Goal: Find contact information: Find contact information

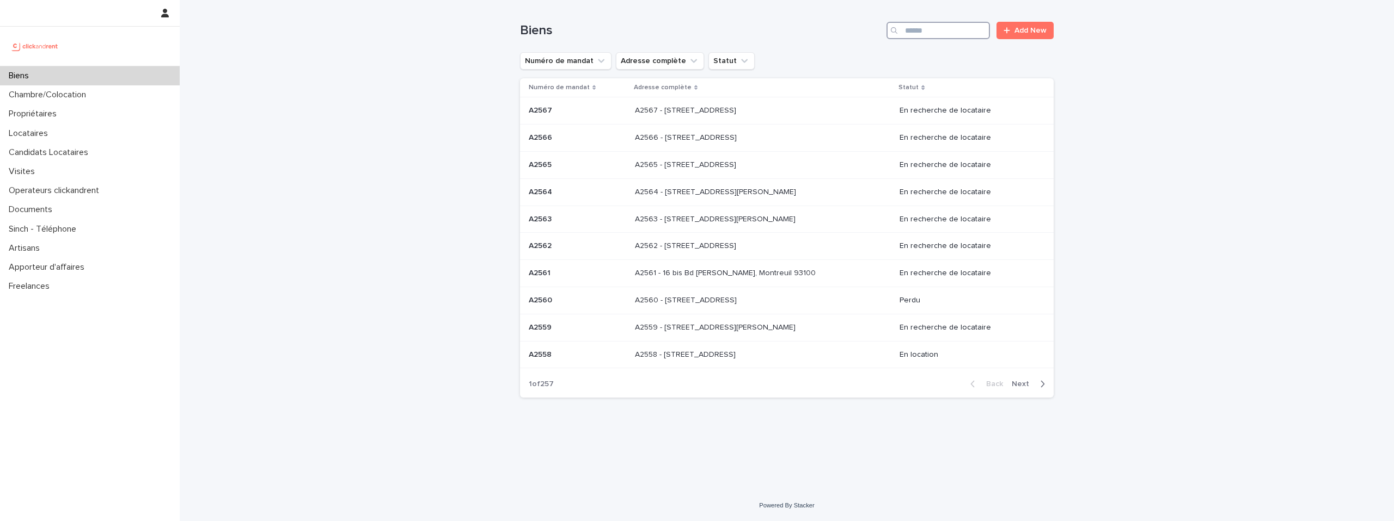
click at [783, 35] on input "Search" at bounding box center [937, 30] width 103 height 17
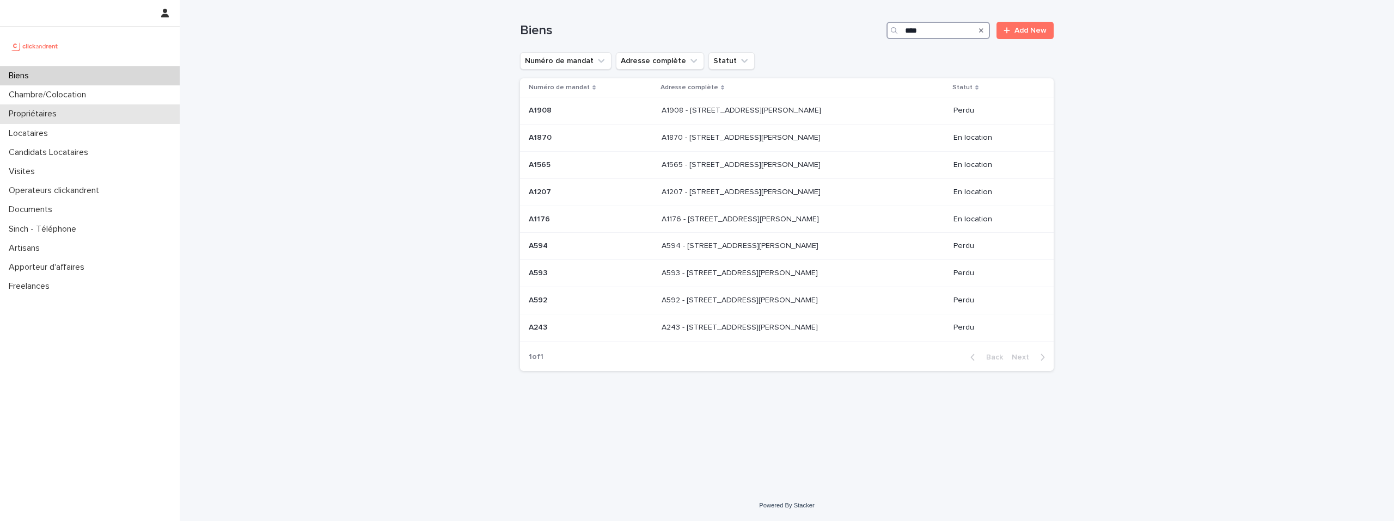
type input "****"
click at [62, 117] on p "Propriétaires" at bounding box center [34, 114] width 61 height 10
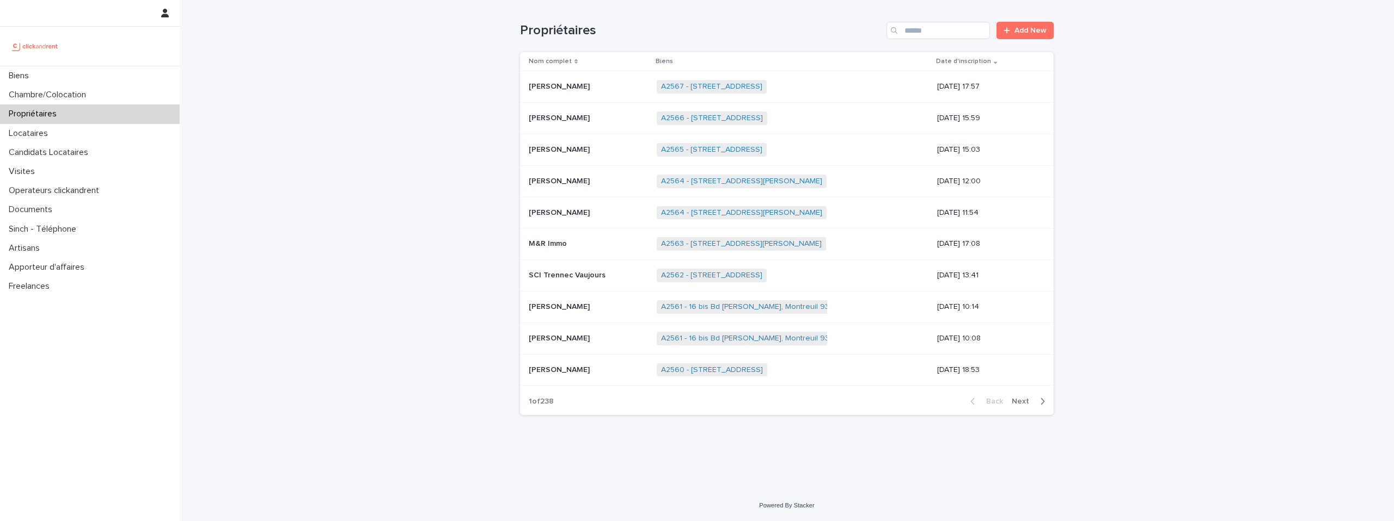
click at [783, 40] on div "Propriétaires Add New" at bounding box center [786, 26] width 533 height 52
click at [783, 36] on input "Search" at bounding box center [937, 30] width 103 height 17
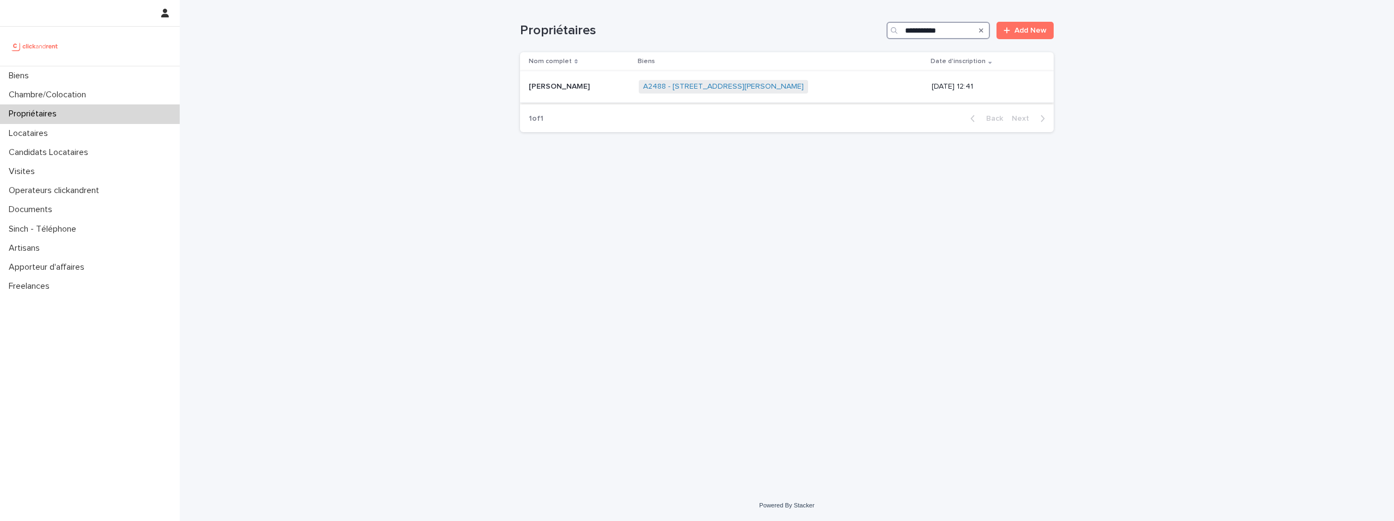
type input "**********"
click at [586, 82] on p "Pierre Sepheriades" at bounding box center [560, 85] width 63 height 11
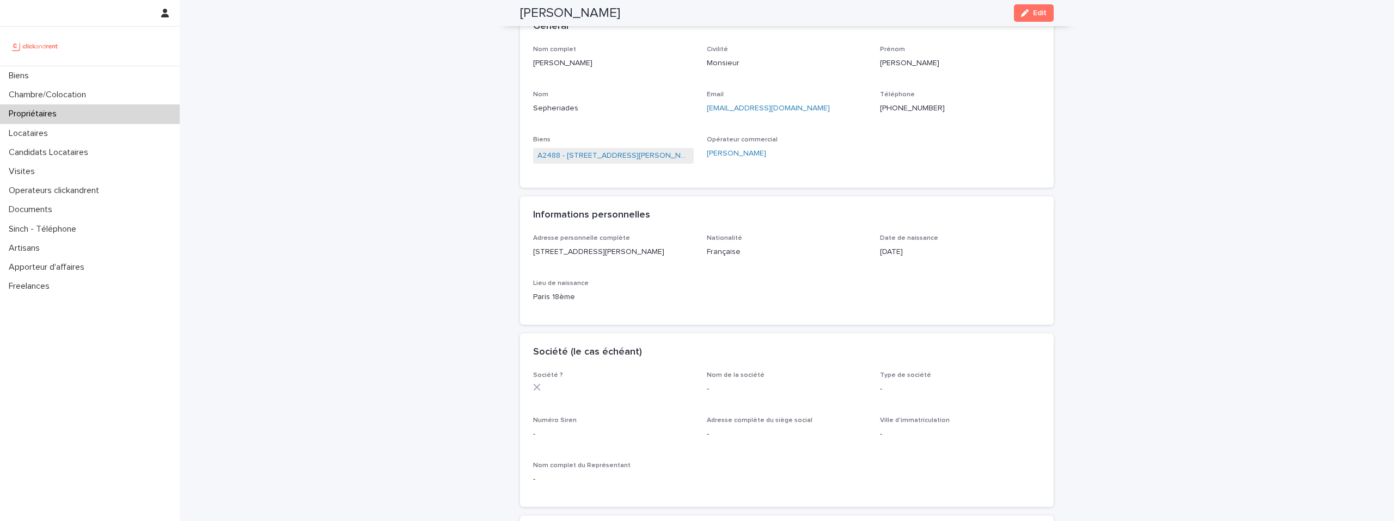
scroll to position [66, 0]
click at [783, 112] on p "+33661382890" at bounding box center [960, 113] width 161 height 11
copy p "+33661382890"
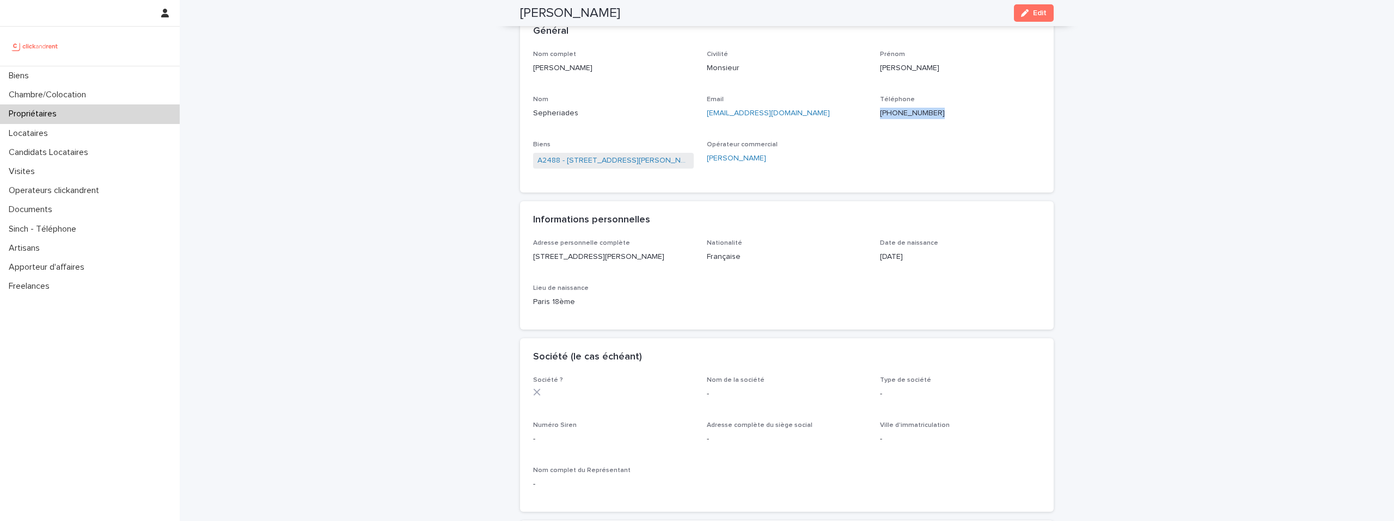
copy p "+33661382890"
click at [31, 116] on p "Propriétaires" at bounding box center [34, 114] width 61 height 10
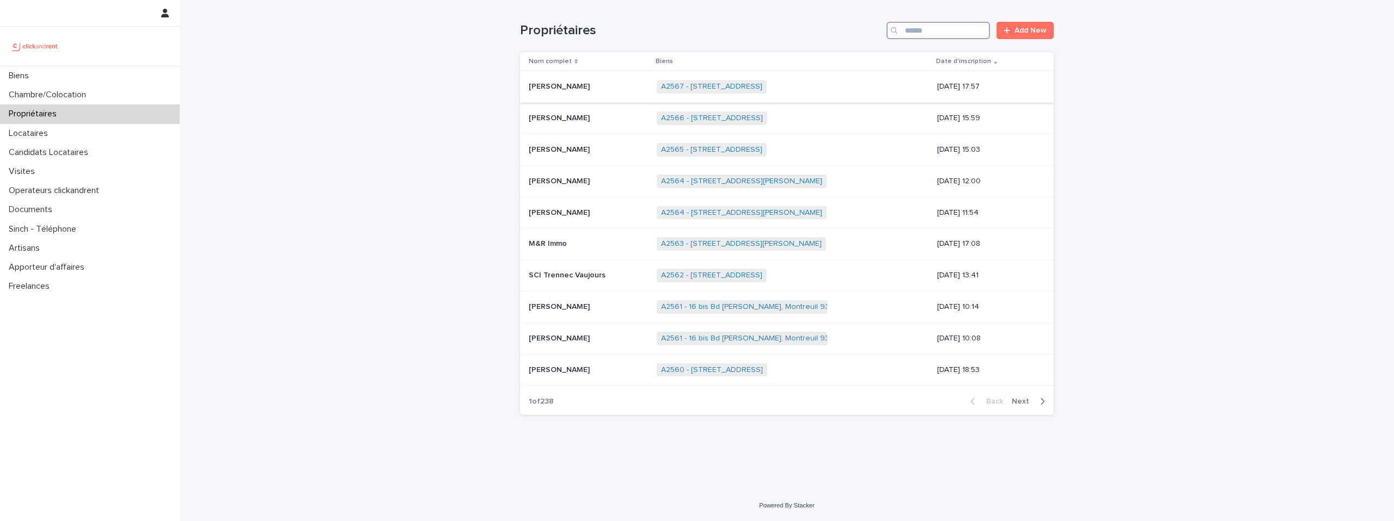
click at [783, 30] on input "Search" at bounding box center [937, 30] width 103 height 17
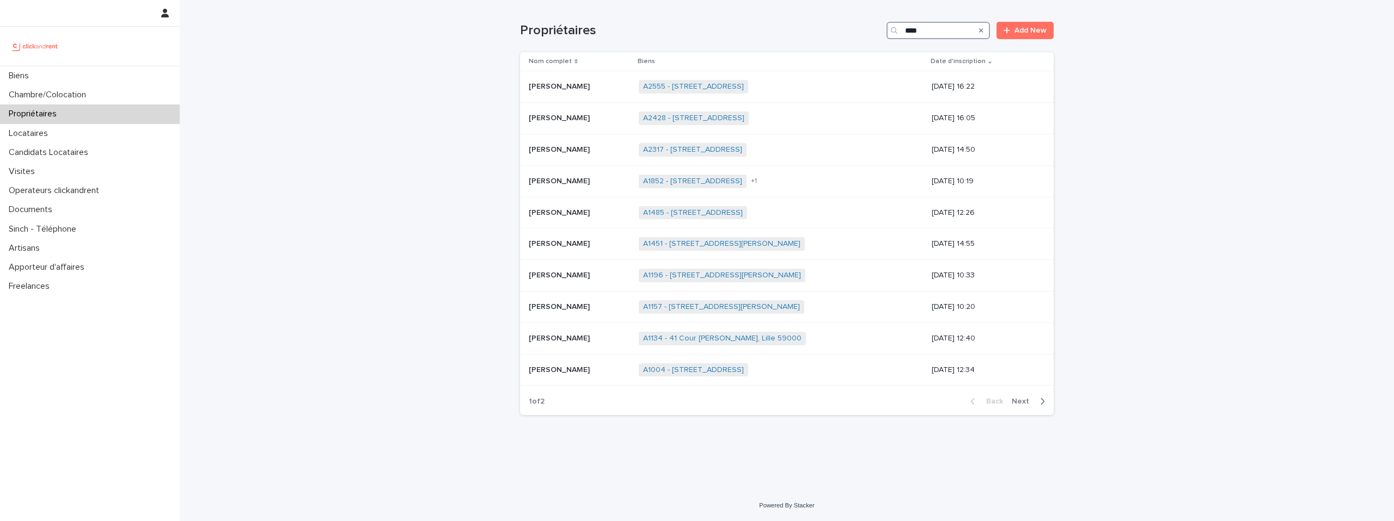
click at [783, 35] on input "****" at bounding box center [937, 30] width 103 height 17
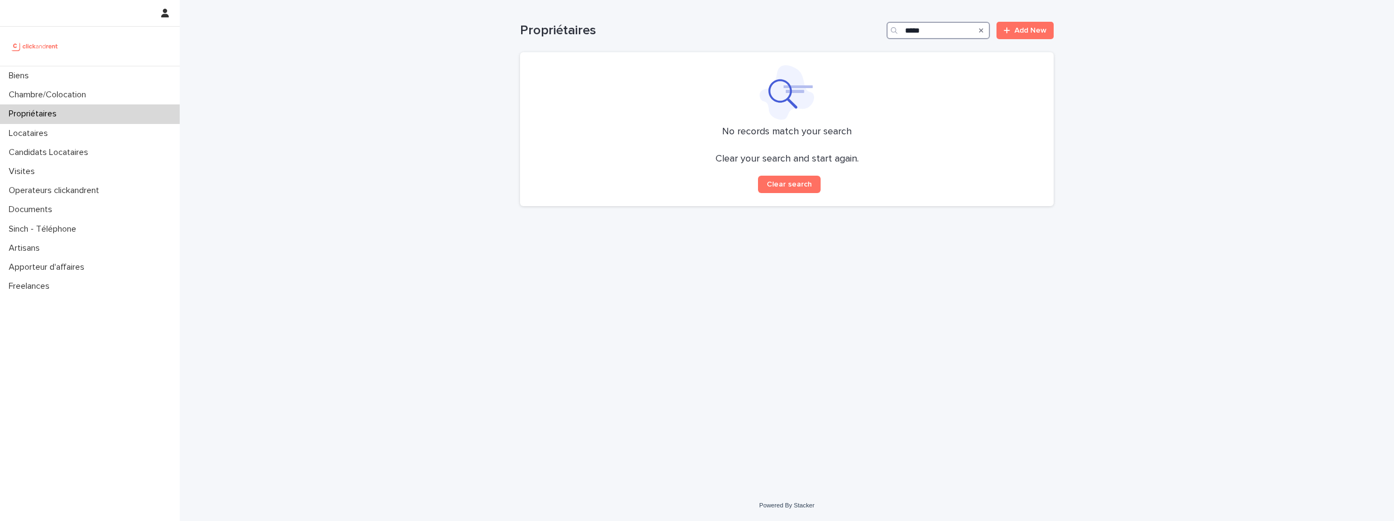
click at [783, 28] on input "*****" at bounding box center [937, 30] width 103 height 17
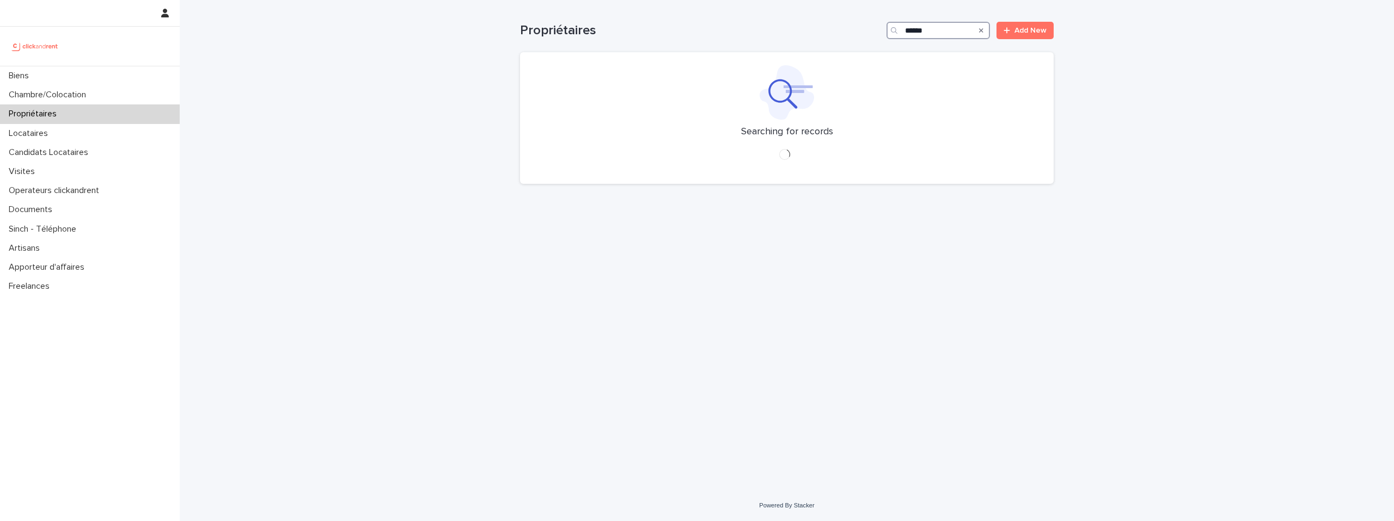
type input "*******"
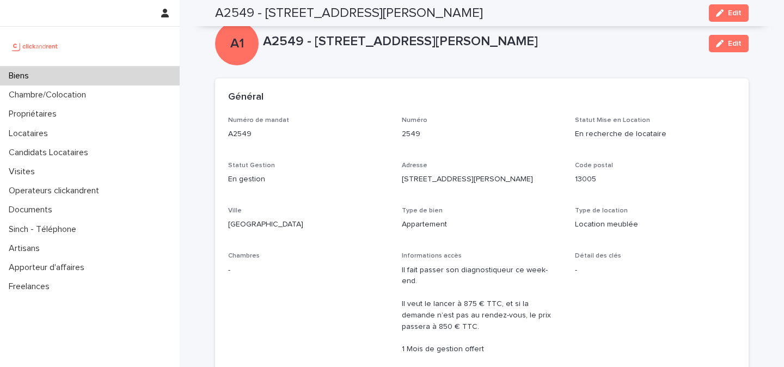
scroll to position [1665, 0]
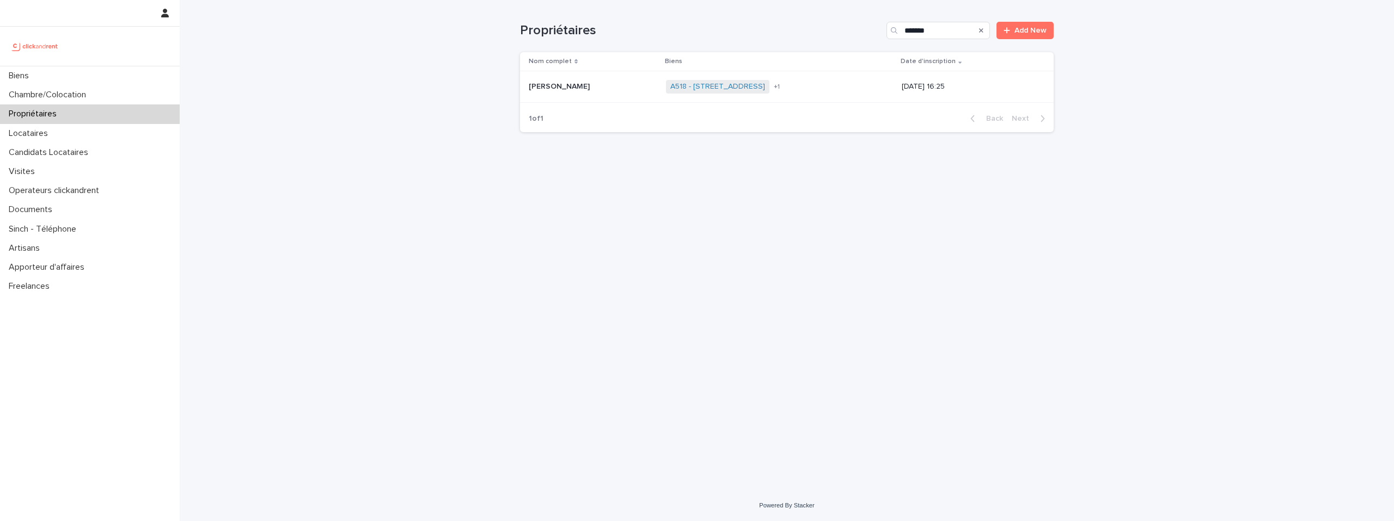
click at [559, 86] on p "[PERSON_NAME]" at bounding box center [560, 85] width 63 height 11
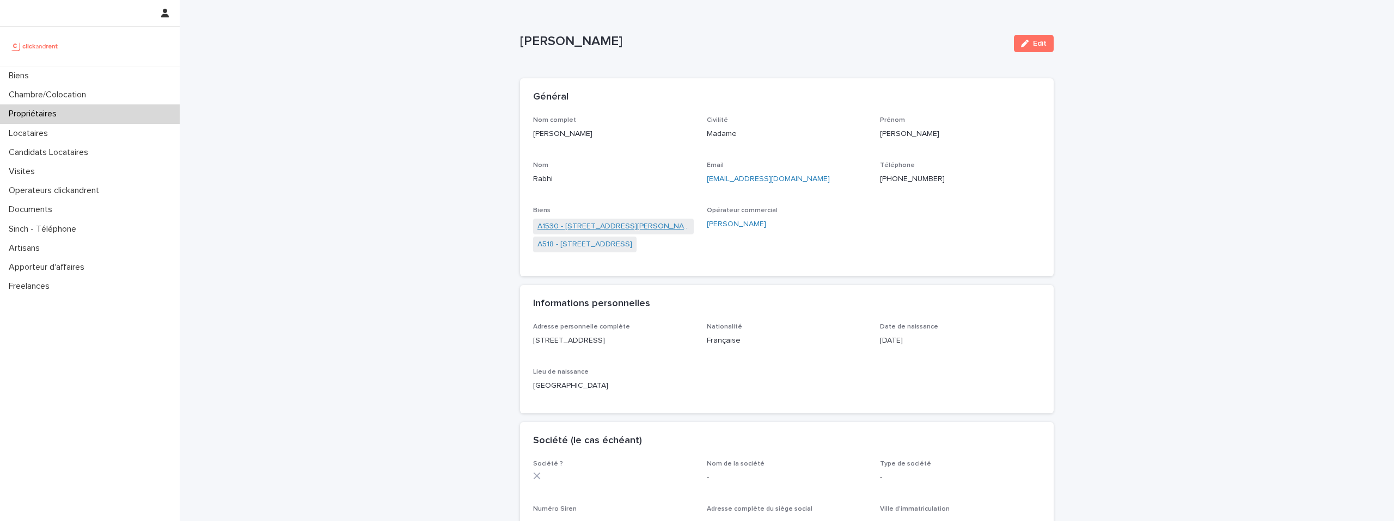
click at [592, 226] on link "A1530 - [STREET_ADDRESS][PERSON_NAME]" at bounding box center [613, 226] width 152 height 11
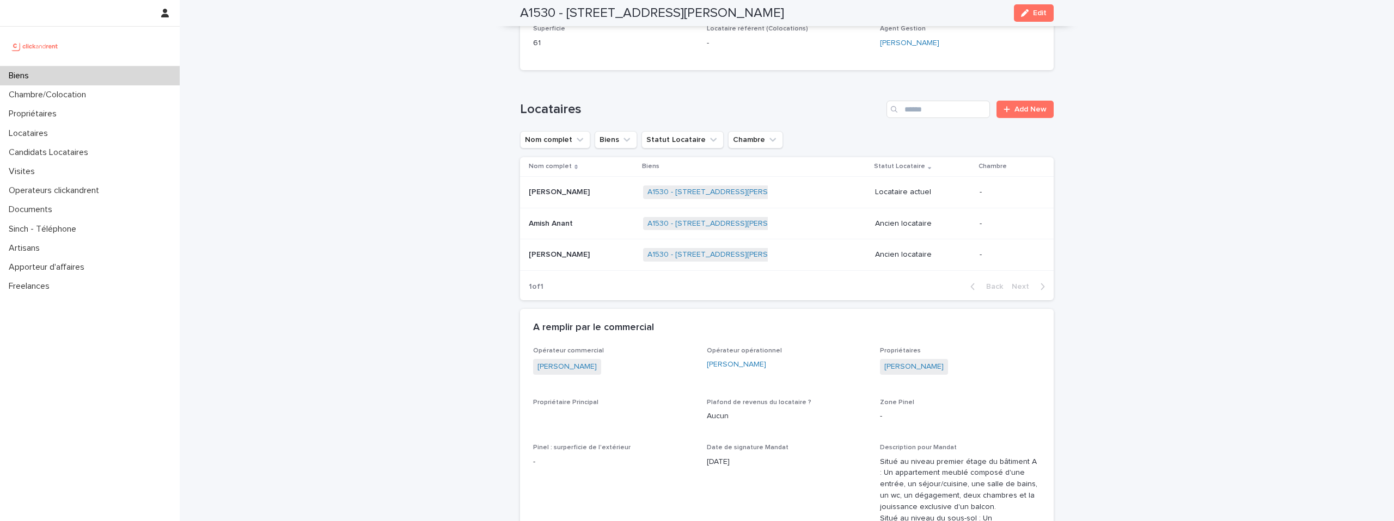
scroll to position [512, 0]
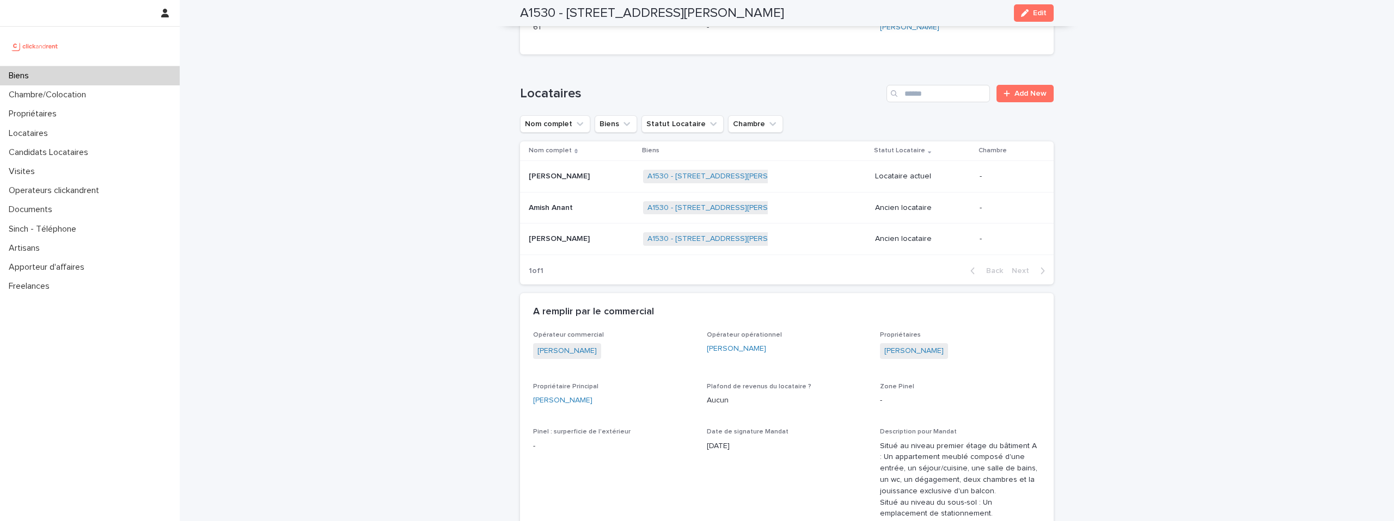
click at [575, 173] on p "Bechir Ben Abdeljelil" at bounding box center [560, 175] width 63 height 11
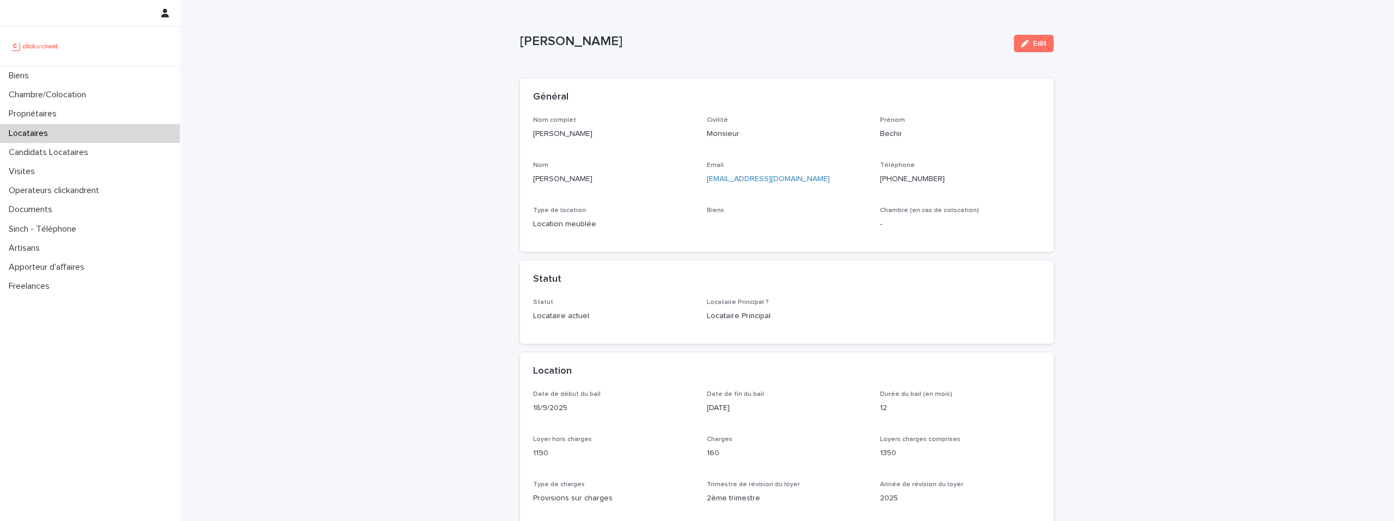
click at [899, 182] on p "+33664628913" at bounding box center [960, 179] width 161 height 11
copy p "+33664628913"
click at [818, 178] on p "bechirbenabdeljelil@gmail.com" at bounding box center [787, 179] width 161 height 11
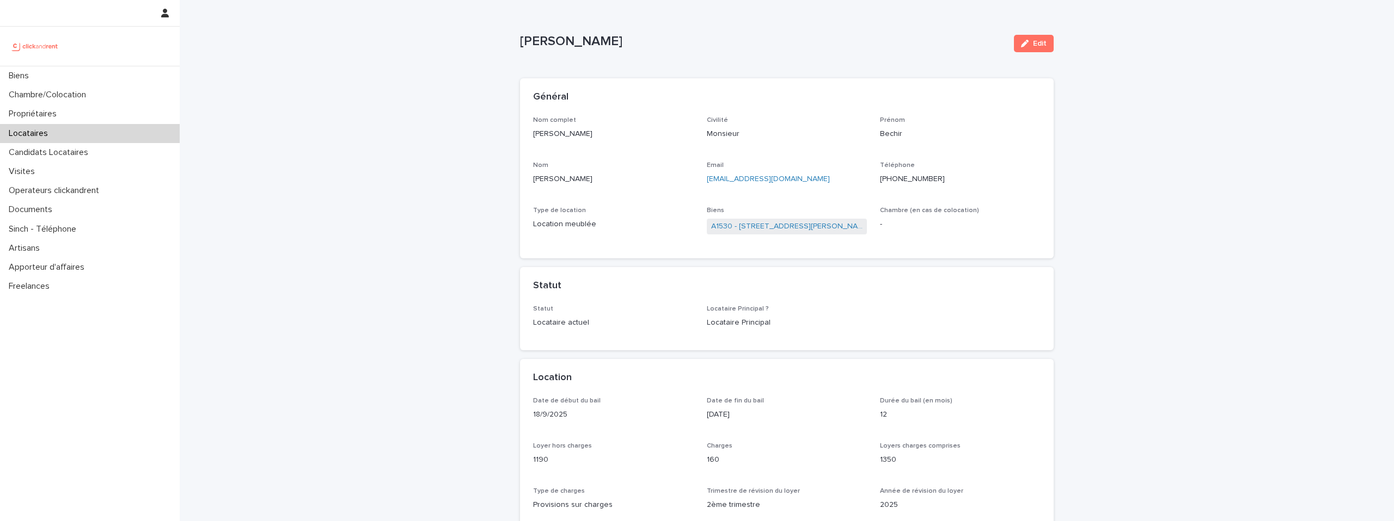
click at [818, 178] on p "bechirbenabdeljelil@gmail.com" at bounding box center [787, 179] width 161 height 11
copy link "bechirbenabdeljelil@gmail.com"
click at [790, 234] on span "A1530 - 33 Avenue des Martyrs de Chateaubriant, Orly 94310" at bounding box center [787, 227] width 161 height 16
click at [789, 228] on link "A1530 - 33 Avenue des Martyrs de Chateaubriant, Orly 94310" at bounding box center [787, 226] width 152 height 11
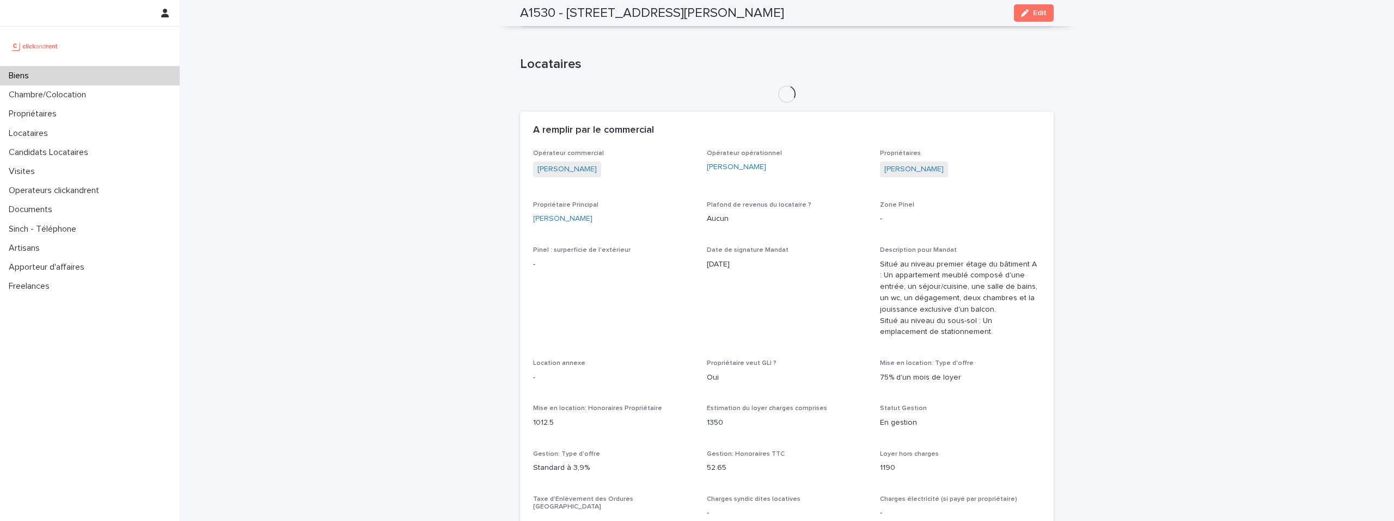
scroll to position [554, 0]
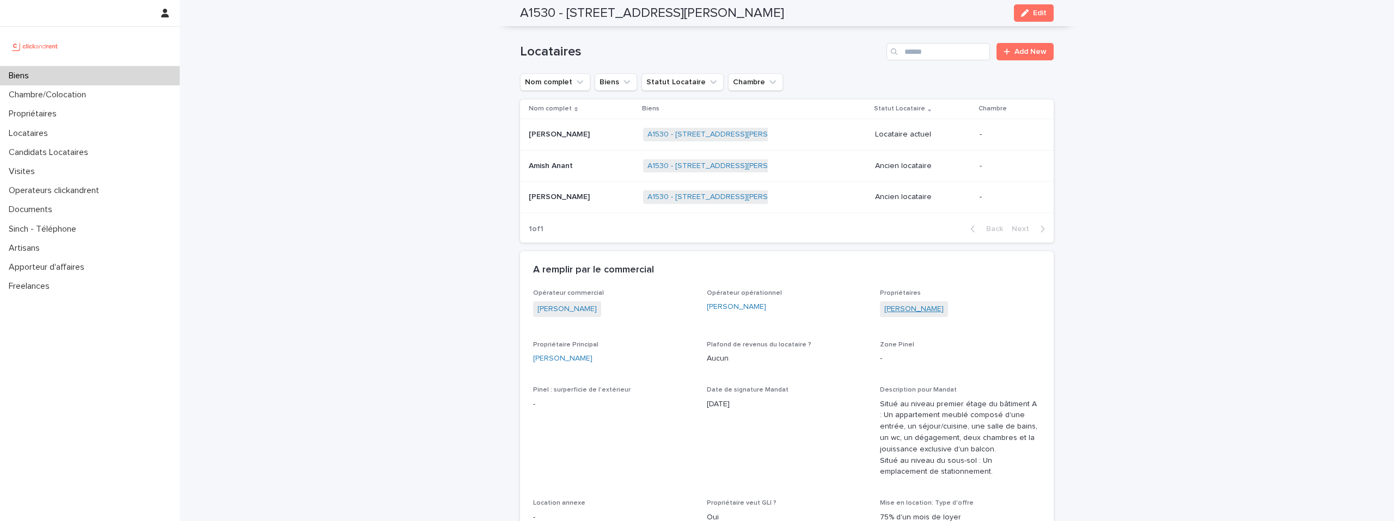
click at [919, 310] on link "Sara Rabhi" at bounding box center [913, 309] width 59 height 11
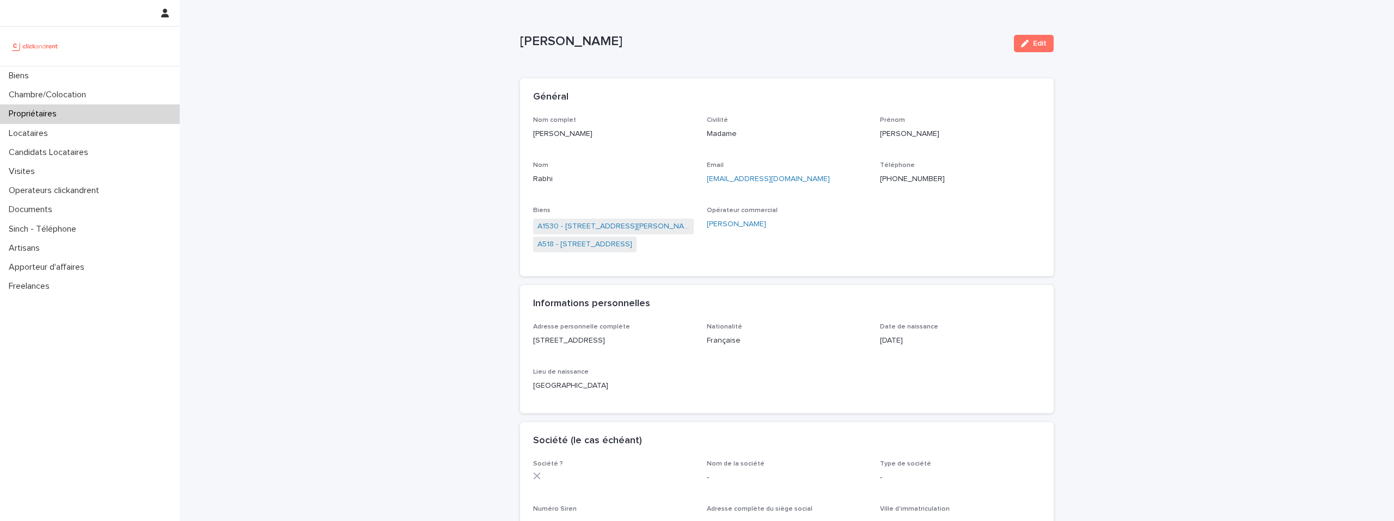
click at [789, 179] on p "rabhi.sara@outlook.fr" at bounding box center [787, 179] width 161 height 11
copy link "rabhi.sara@outlook.fr"
click at [600, 227] on link "A1530 - 33 Avenue des Martyrs de Chateaubriant, Orly 94310" at bounding box center [613, 226] width 152 height 11
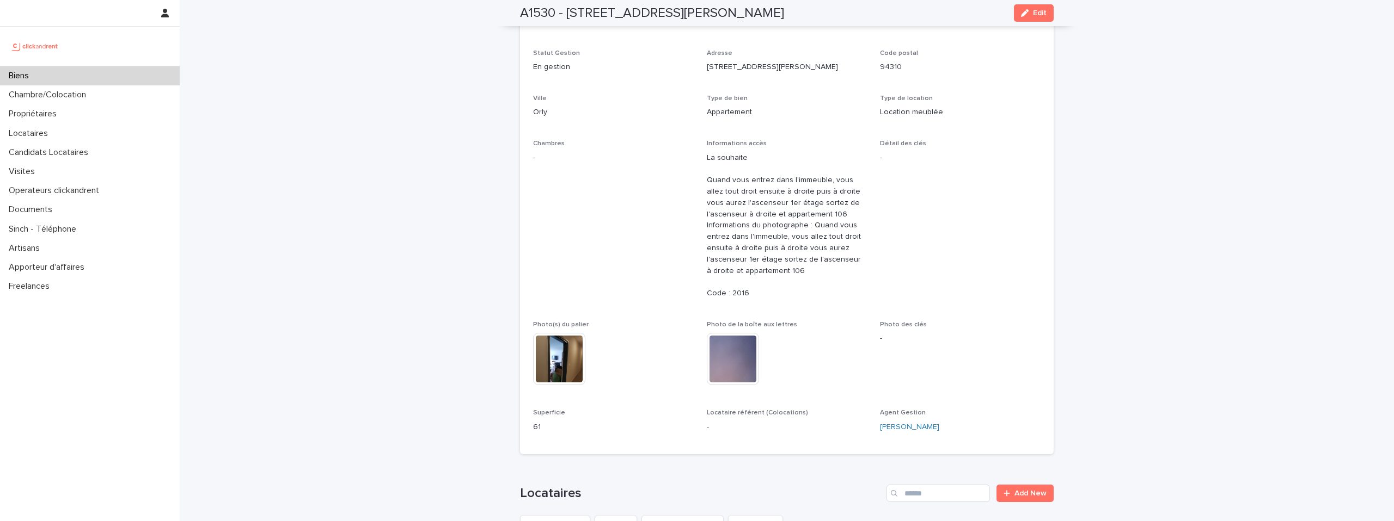
scroll to position [100, 0]
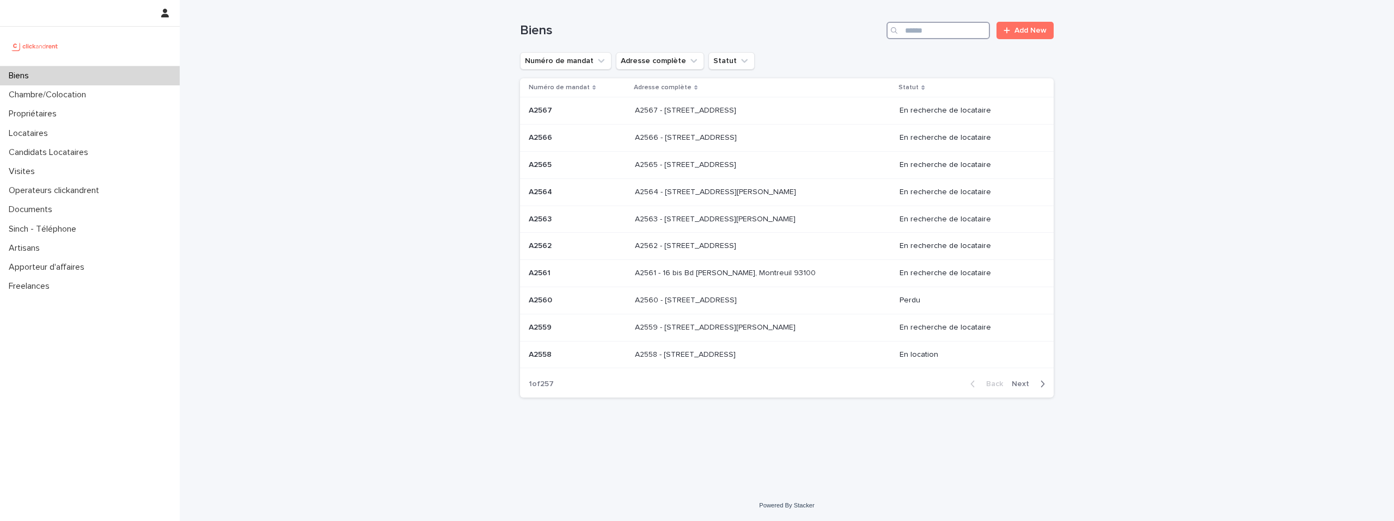
click at [909, 32] on input "Search" at bounding box center [937, 30] width 103 height 17
click at [78, 113] on div "Propriétaires" at bounding box center [90, 114] width 180 height 19
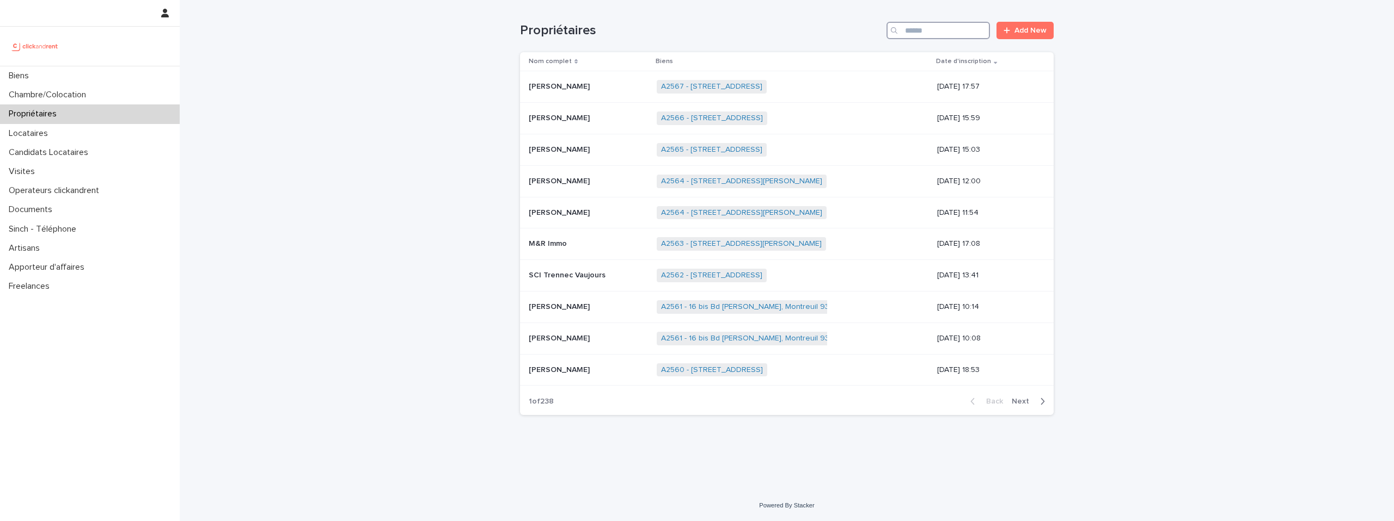
click at [964, 32] on input "Search" at bounding box center [937, 30] width 103 height 17
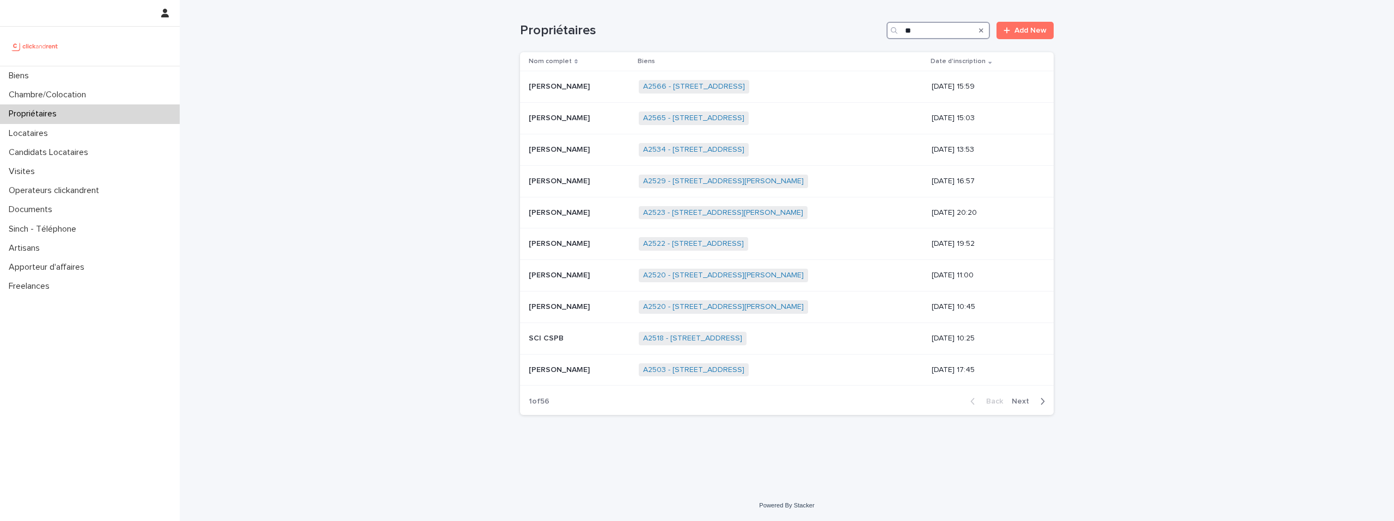
click at [939, 28] on input "**" at bounding box center [937, 30] width 103 height 17
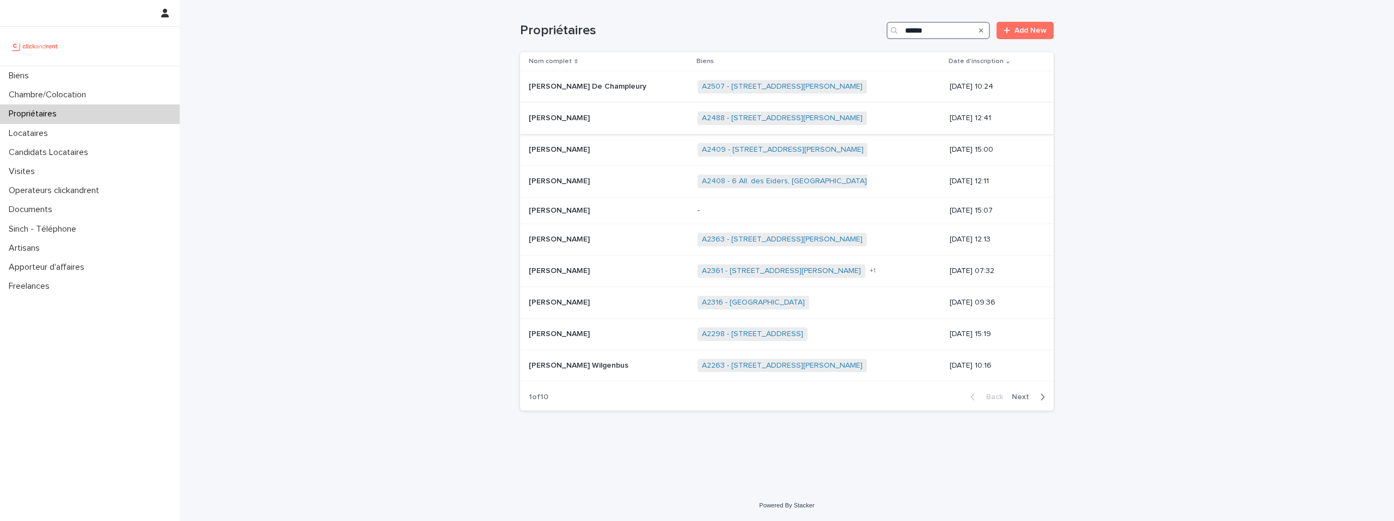
type input "******"
click at [610, 109] on div "Pierre Sepheriades Pierre Sepheriades" at bounding box center [609, 118] width 160 height 18
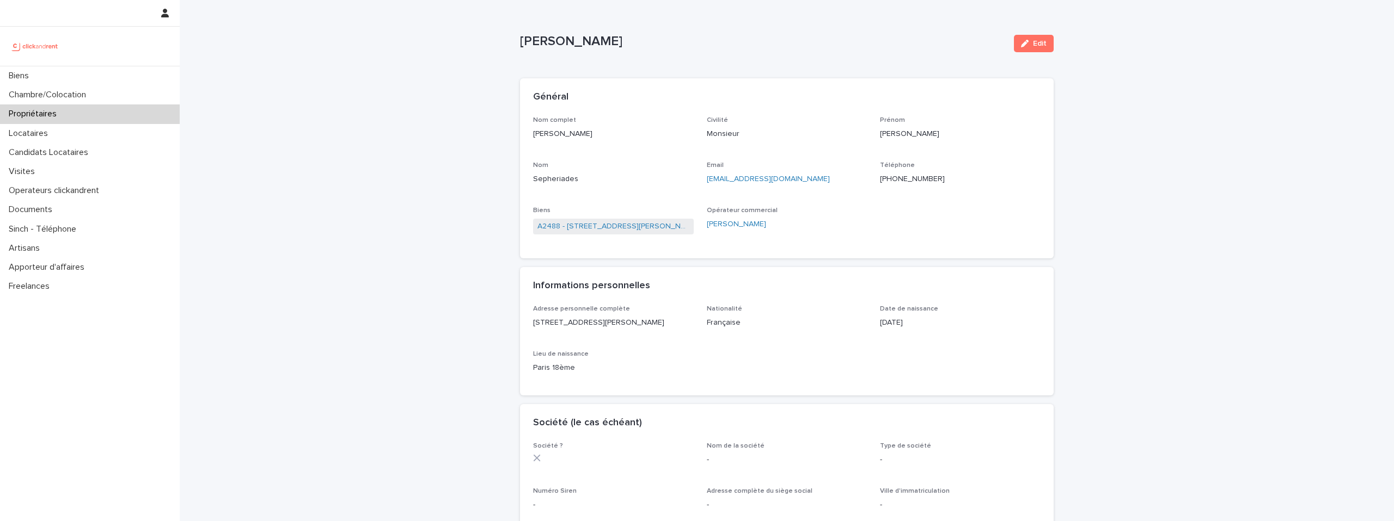
click at [802, 180] on p "psepheriades@gmail.com" at bounding box center [787, 179] width 161 height 11
copy link "psepheriades@gmail.com"
click at [635, 231] on link "A2488 - 33 Rue Françoise Cachin, Lille 59000" at bounding box center [613, 226] width 152 height 11
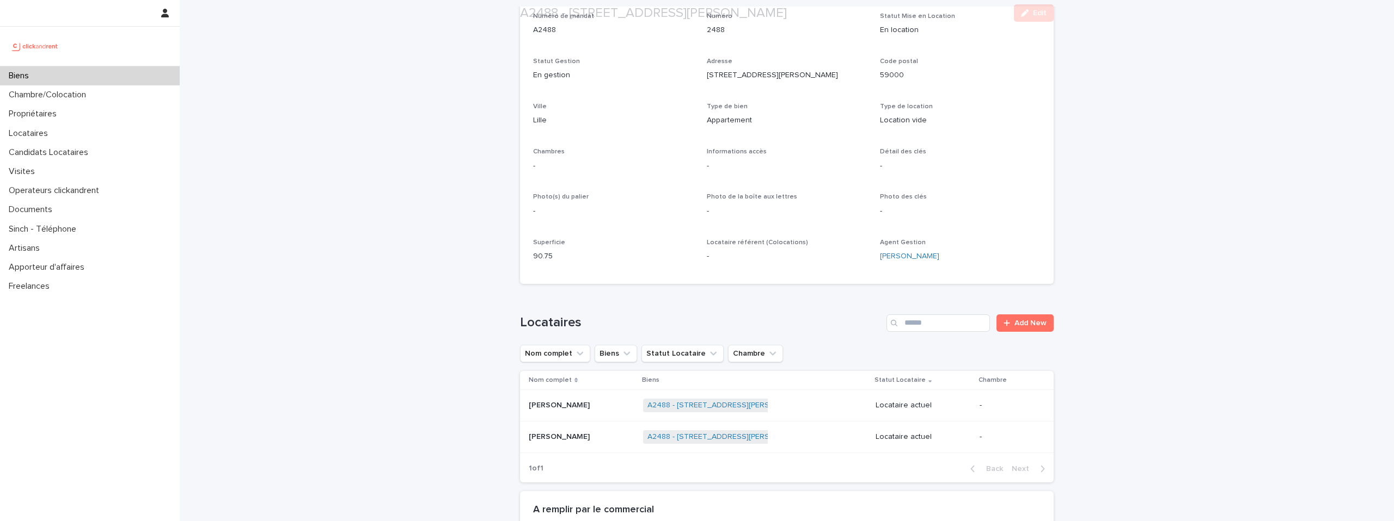
scroll to position [212, 0]
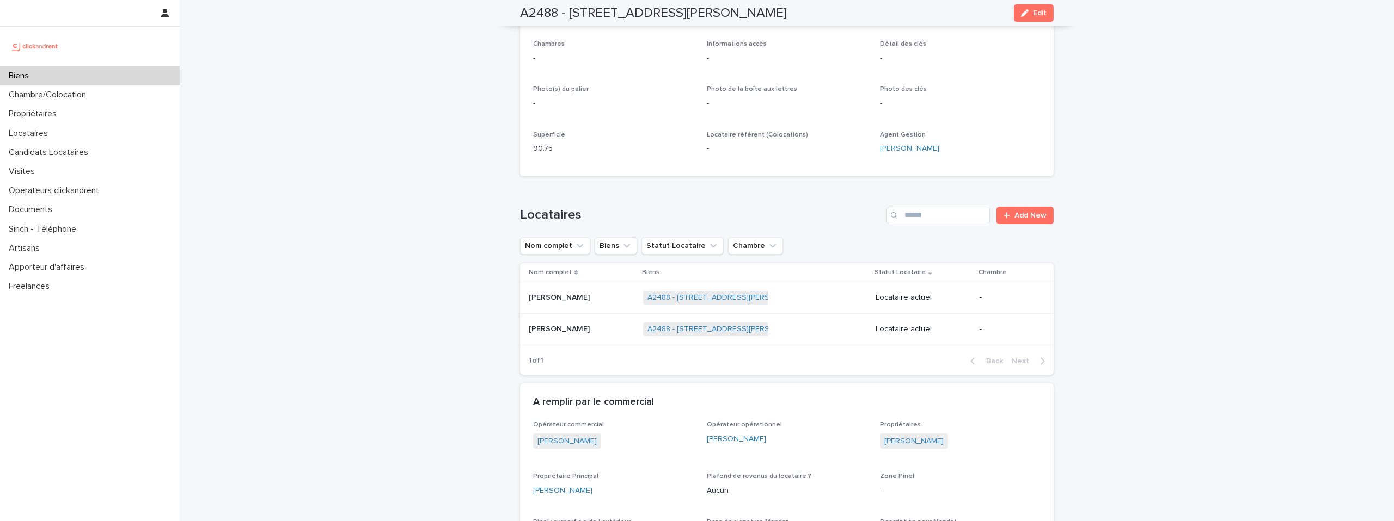
click at [566, 296] on p "Karim Mahouachi" at bounding box center [560, 296] width 63 height 11
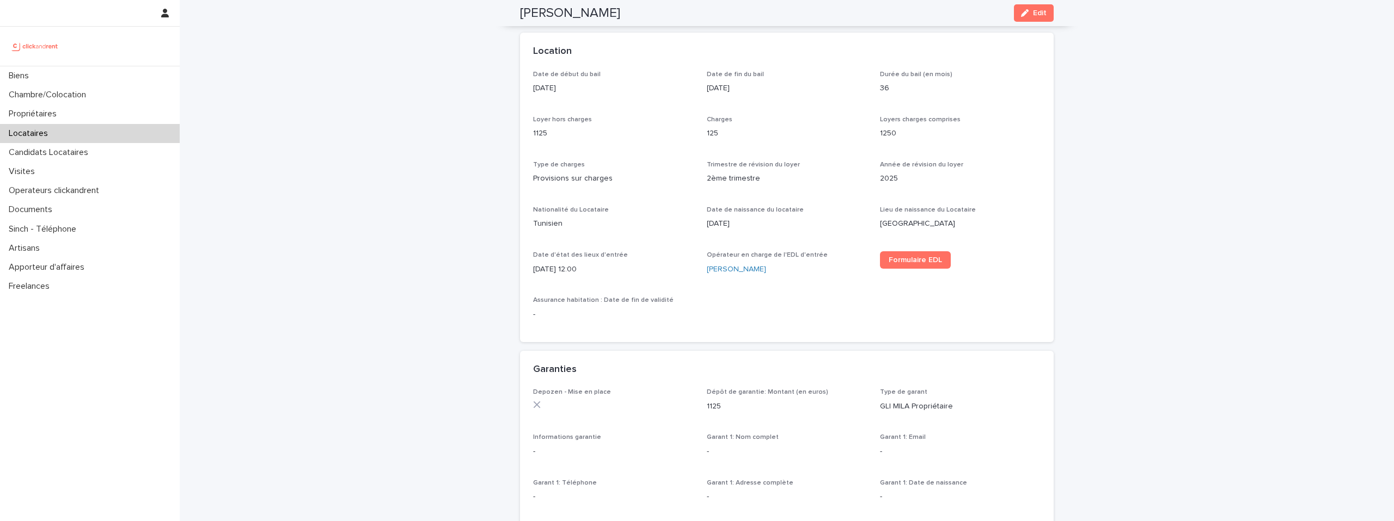
scroll to position [250, 0]
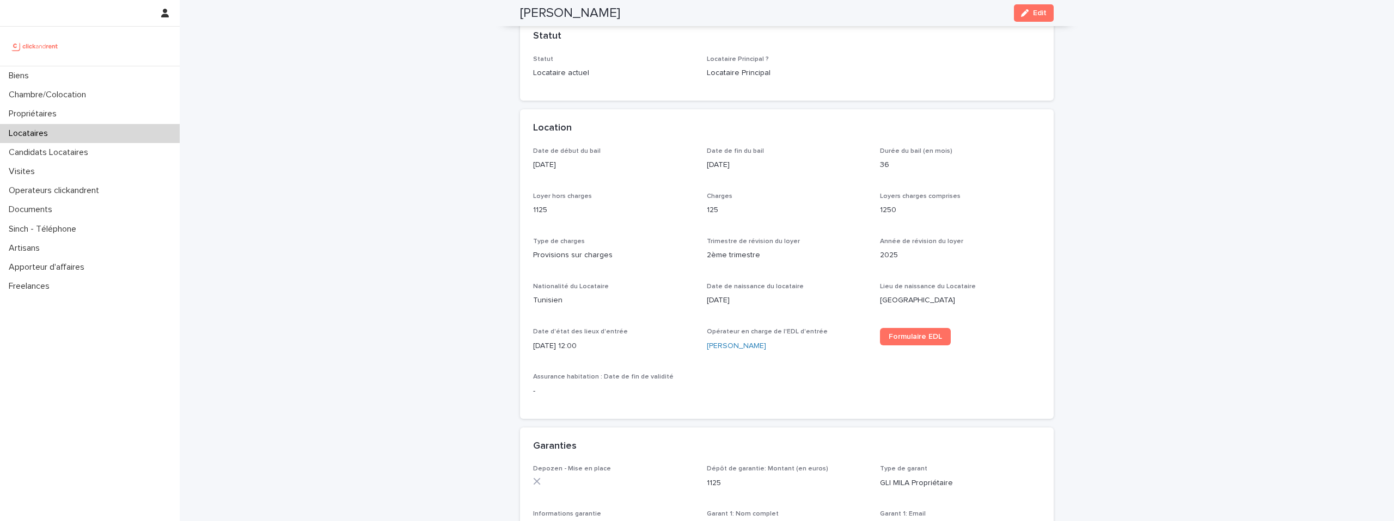
click at [617, 346] on p "19/9/2025 12:00" at bounding box center [613, 346] width 161 height 11
click at [52, 51] on img at bounding box center [35, 46] width 53 height 22
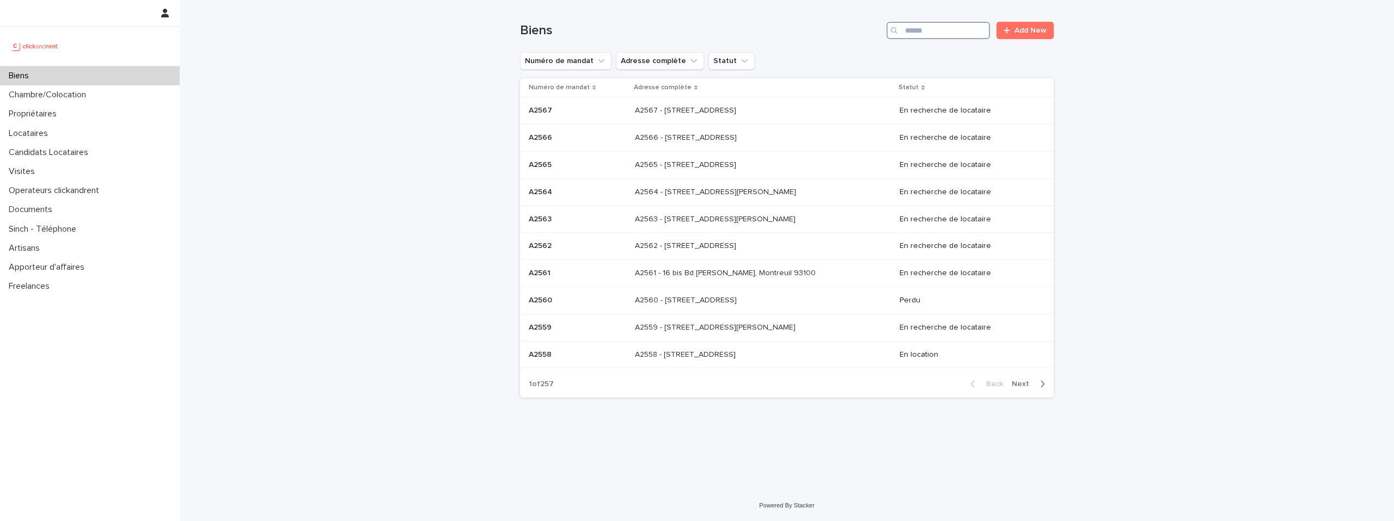
click at [932, 32] on input "Search" at bounding box center [937, 30] width 103 height 17
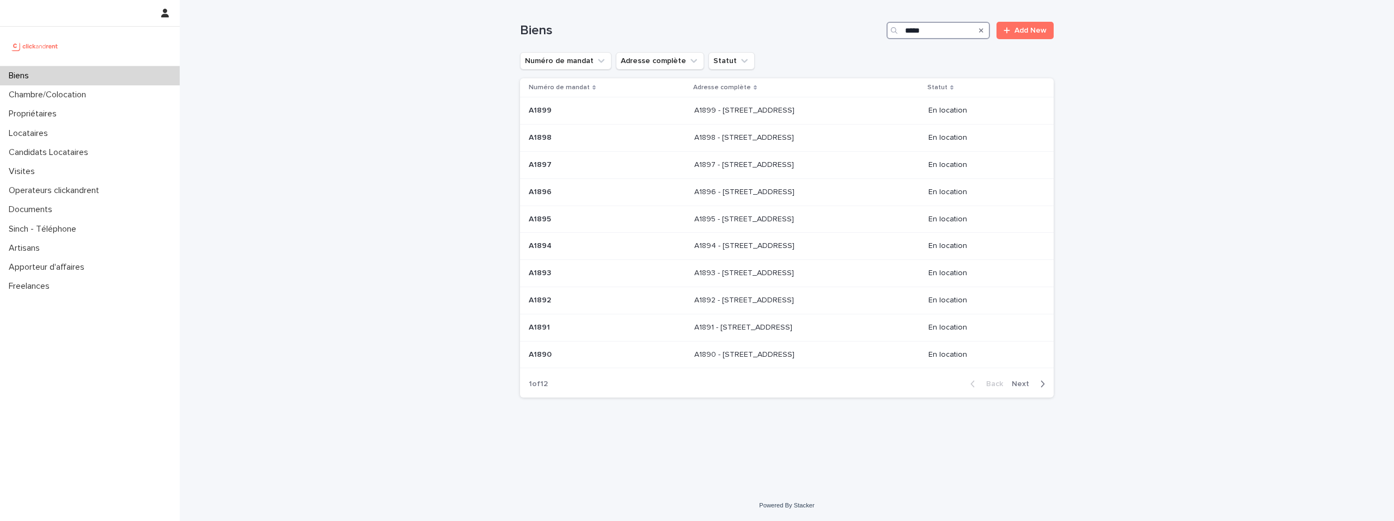
type input "*****"
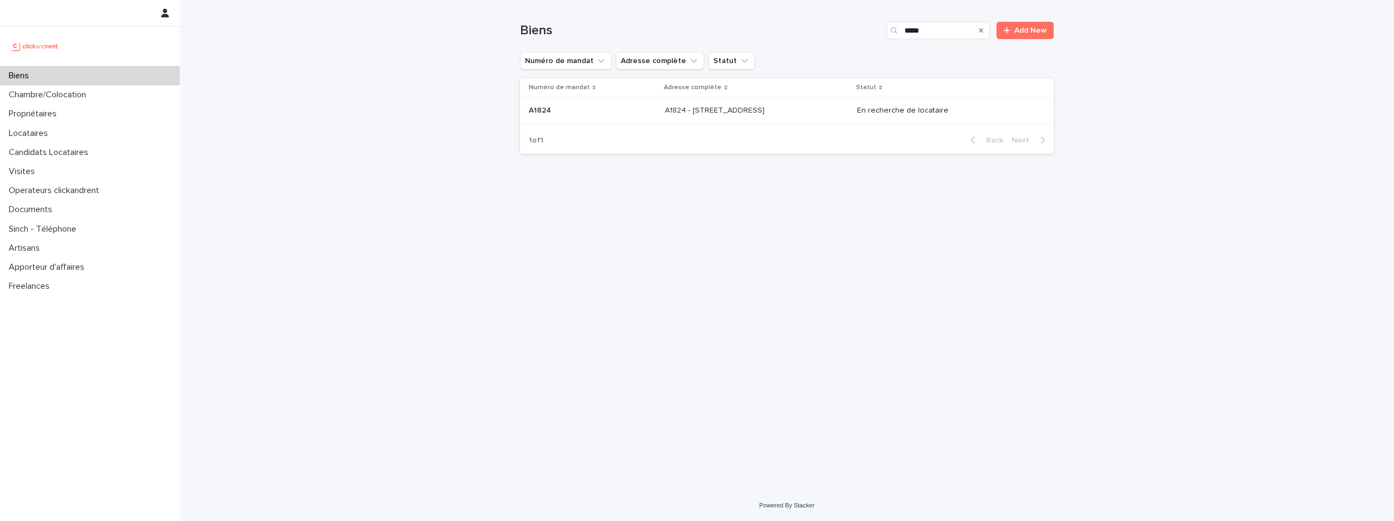
click at [790, 122] on td "A1824 - 3 Avenue du Marechal de Lattre de Tassigny, Toulouse 31400 A1824 - 3 Av…" at bounding box center [756, 110] width 192 height 27
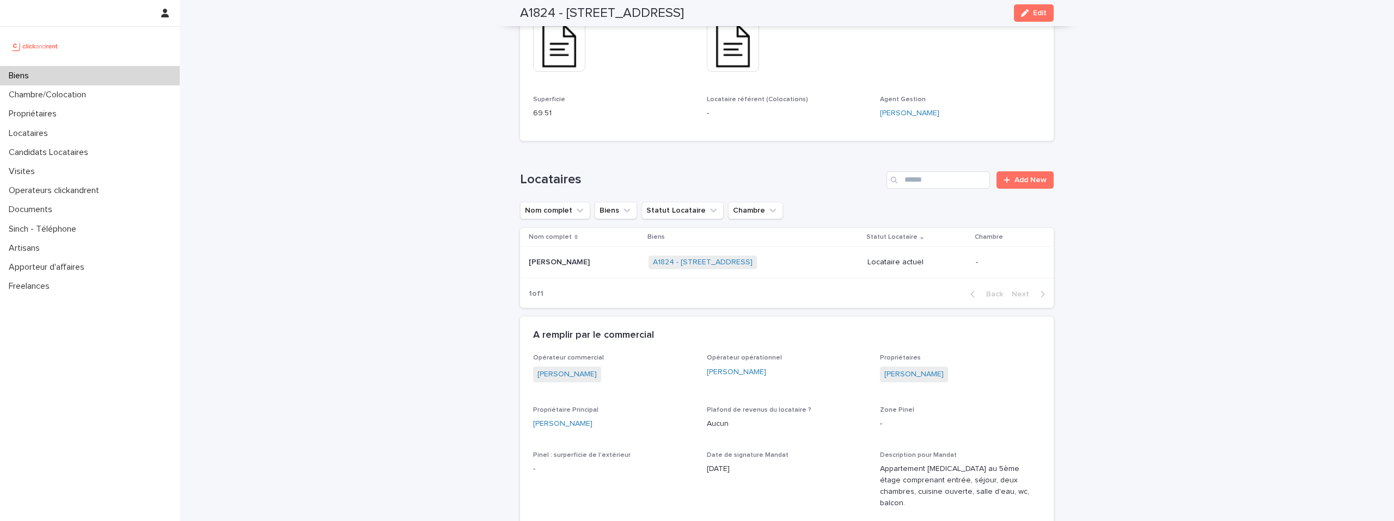
scroll to position [368, 0]
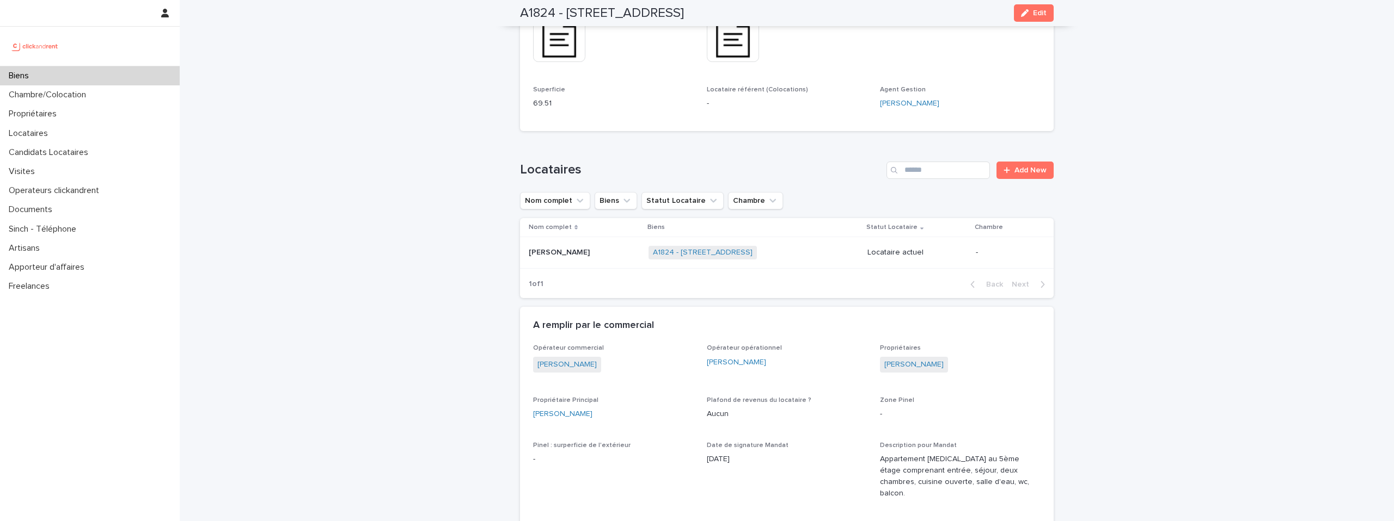
click at [579, 256] on td "Oscar Corvi Oscar Corvi" at bounding box center [582, 253] width 124 height 32
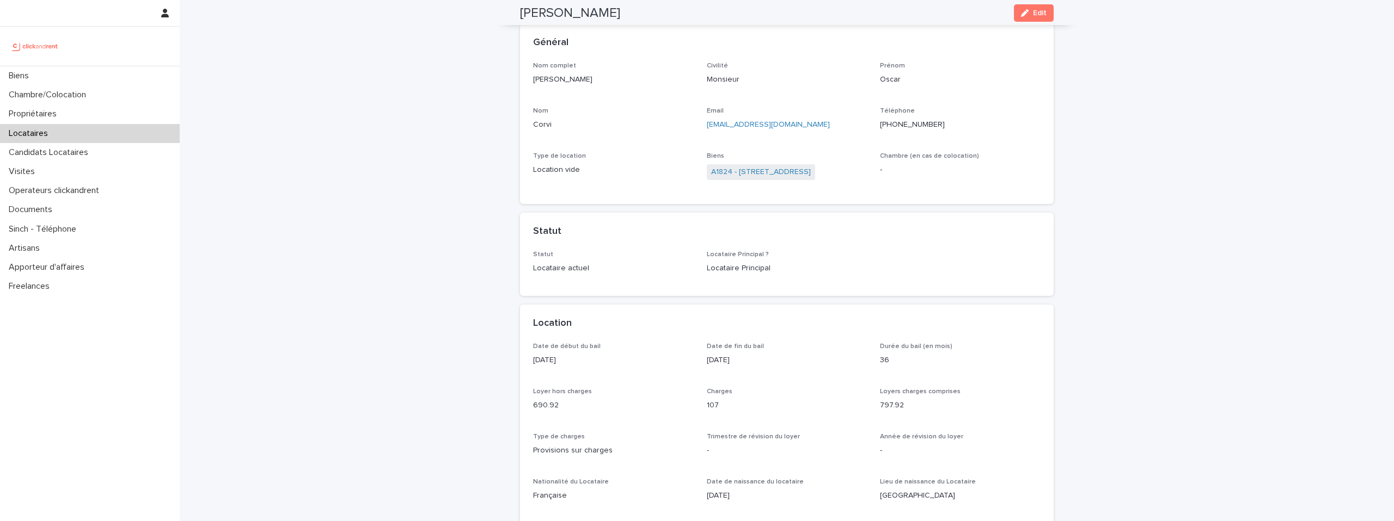
scroll to position [48, 0]
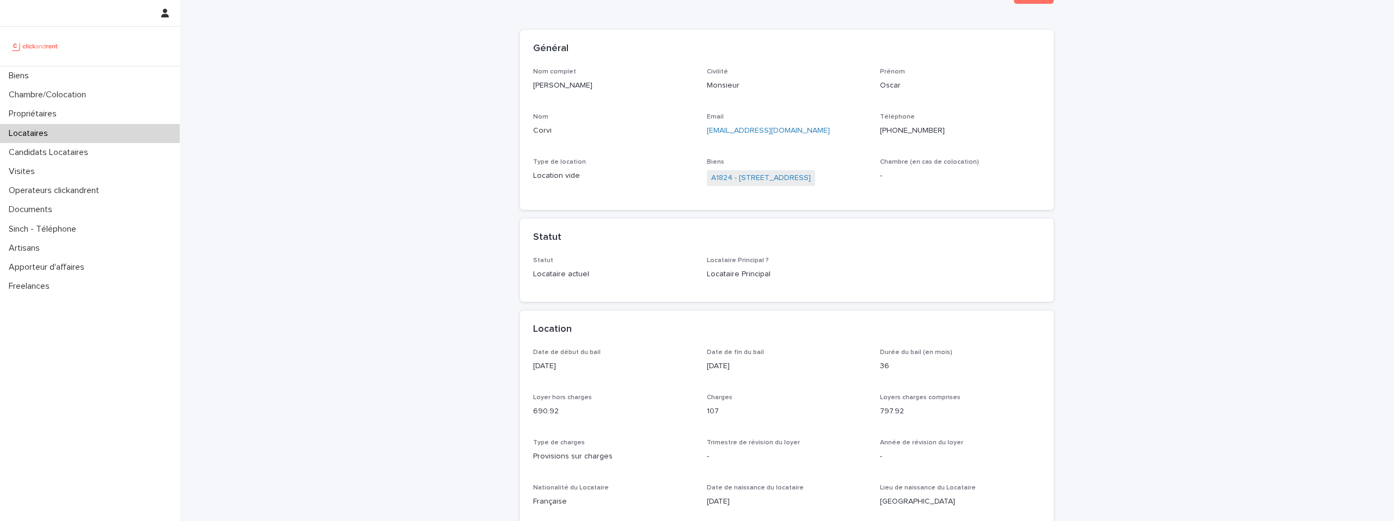
click at [59, 48] on img at bounding box center [35, 46] width 53 height 22
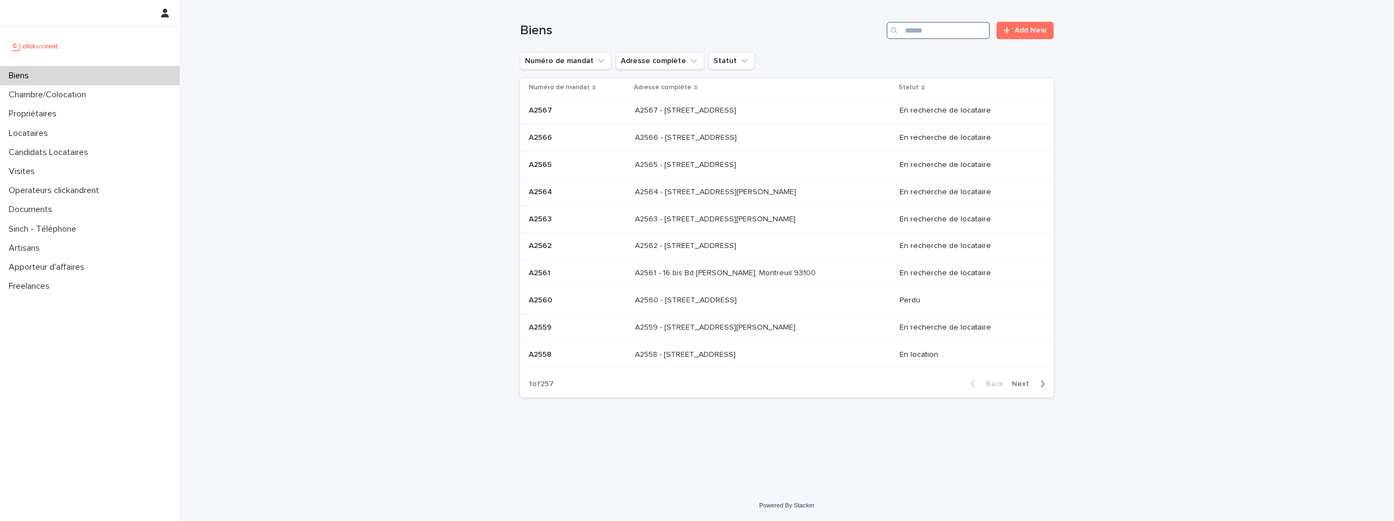
click at [935, 34] on input "Search" at bounding box center [937, 30] width 103 height 17
paste input "*****"
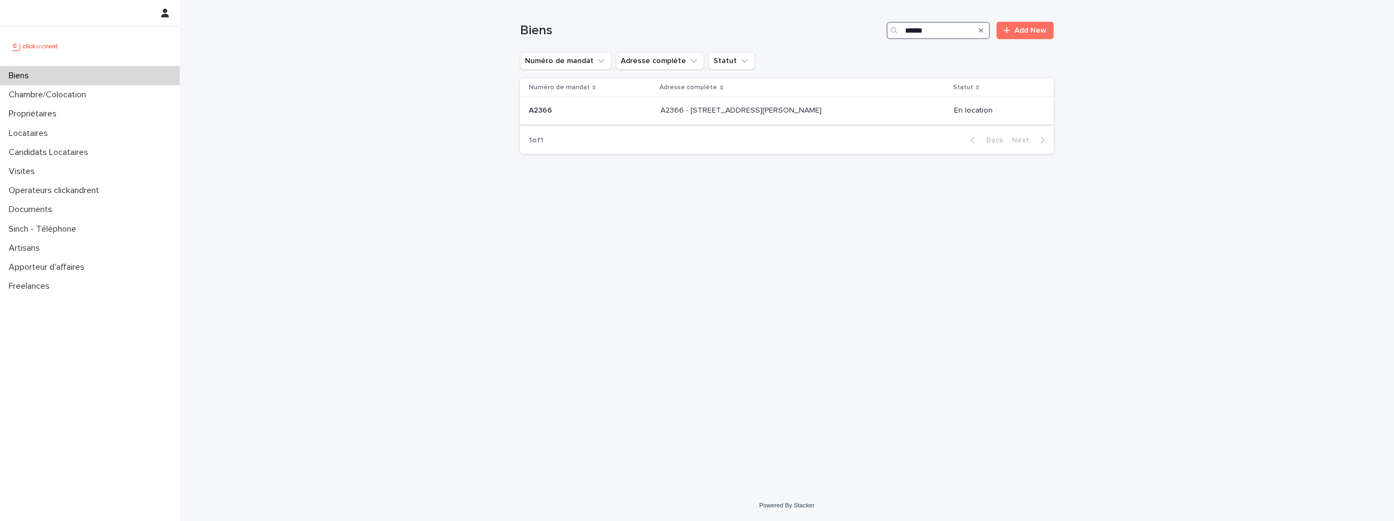
type input "*****"
click at [789, 109] on p "A2366 - 36 bis rue Auguste Granier, Toulouse 31000" at bounding box center [741, 109] width 163 height 11
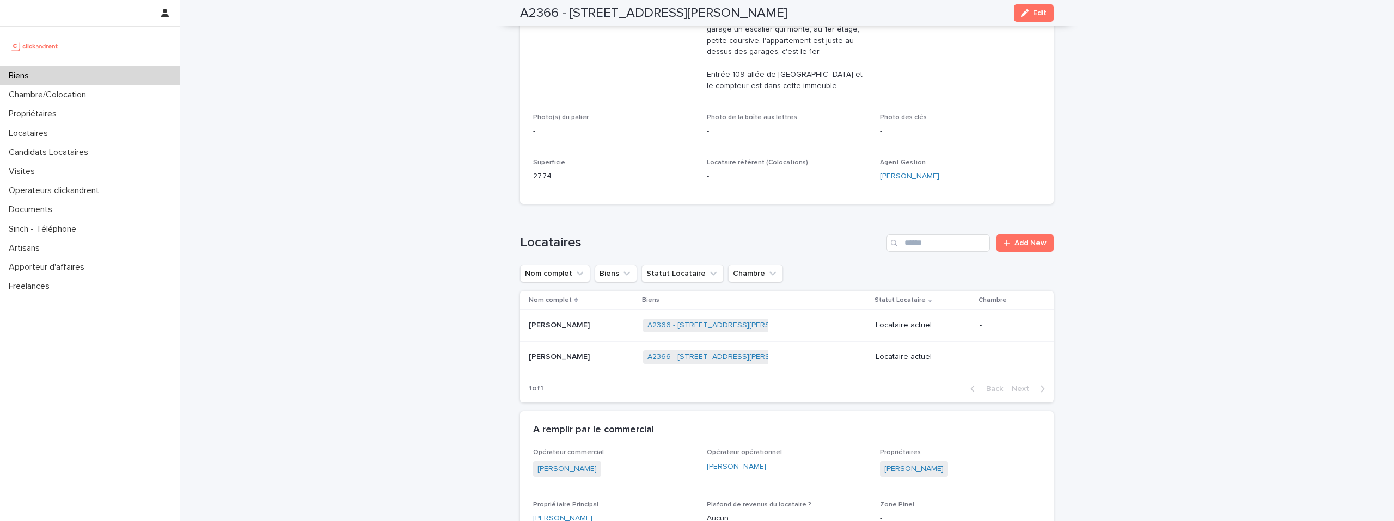
scroll to position [342, 0]
click at [770, 357] on div "A2366 - 36 bis rue Auguste Granier, Toulouse 31000 + 0" at bounding box center [755, 358] width 224 height 22
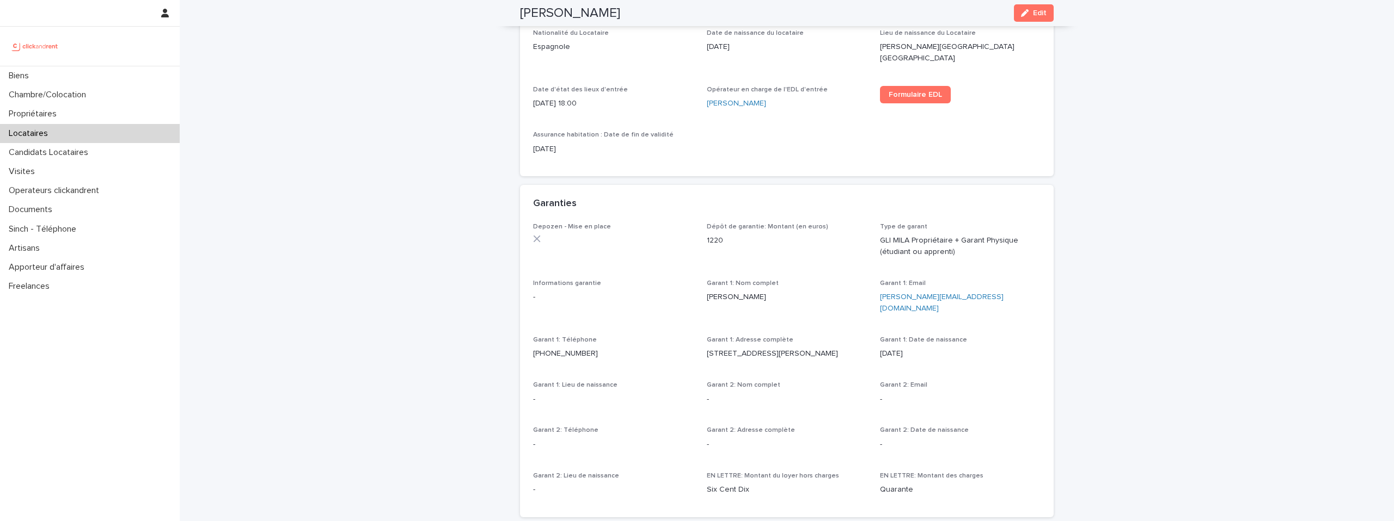
scroll to position [688, 0]
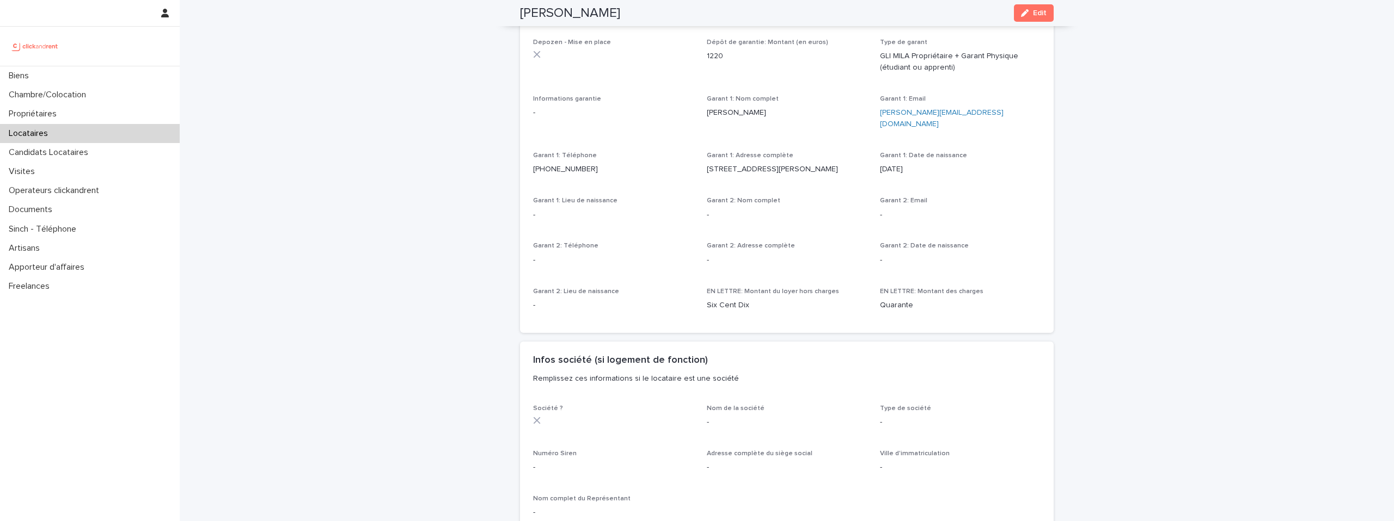
click at [957, 107] on p "corinne.illat@free.fr" at bounding box center [960, 118] width 161 height 23
copy link "corinne.illat@free.fr"
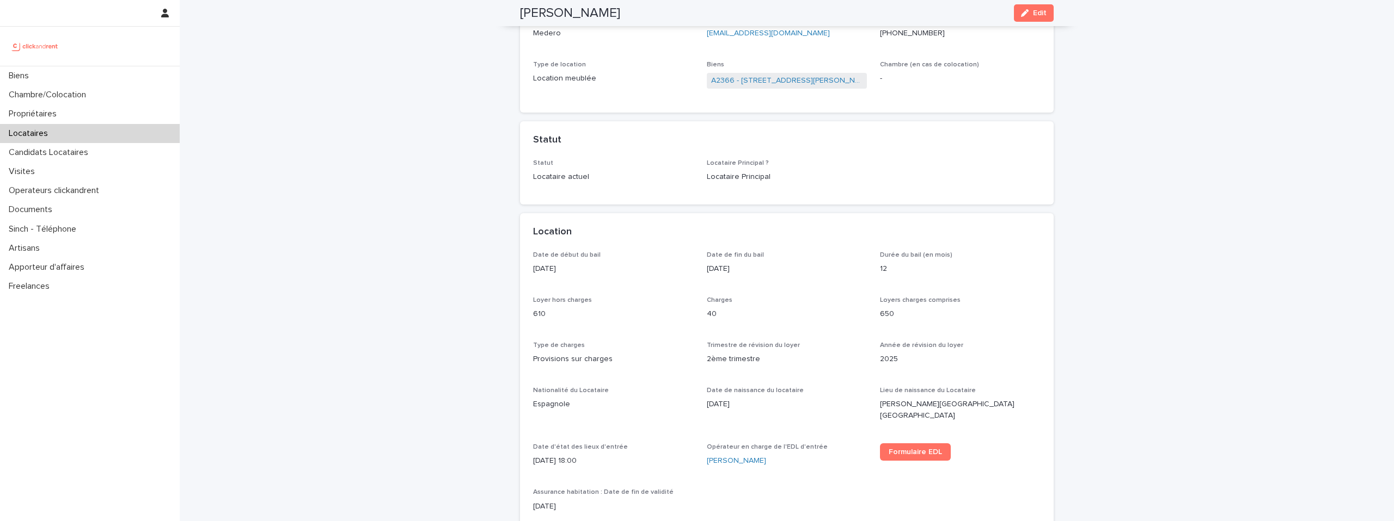
scroll to position [14, 0]
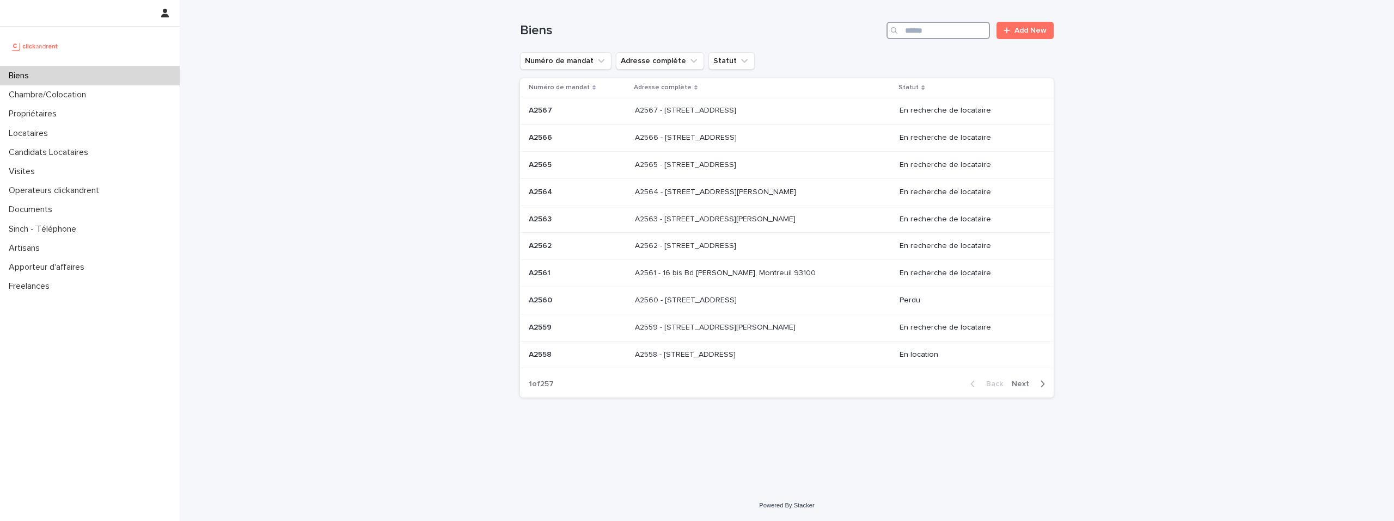
click at [959, 32] on input "Search" at bounding box center [937, 30] width 103 height 17
type input "*****"
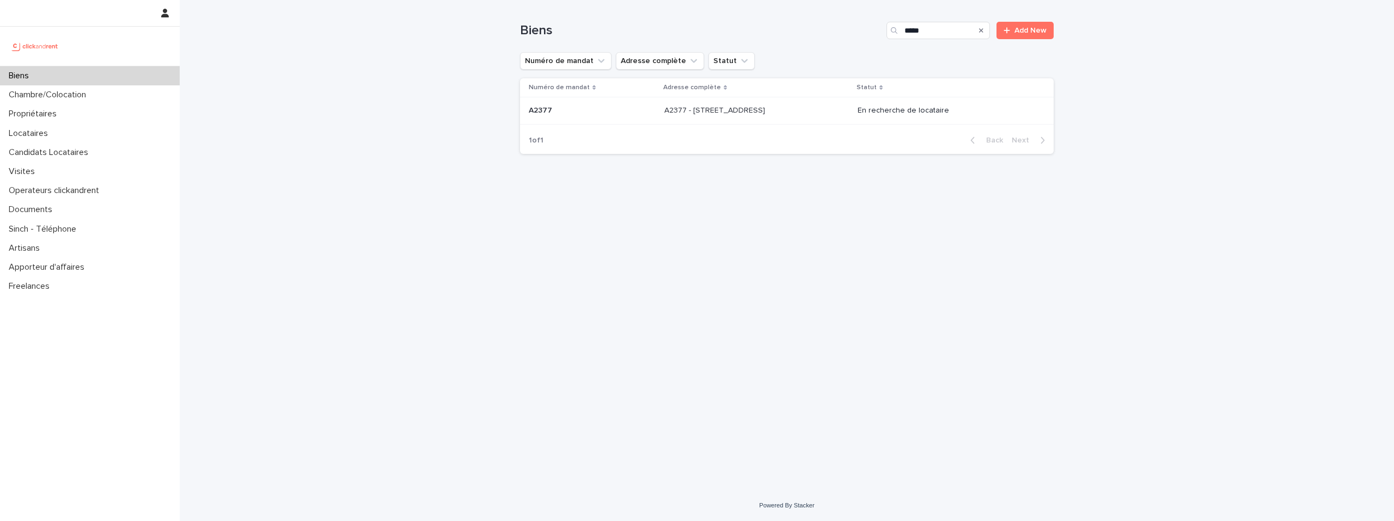
click at [767, 108] on p "A2377 - [STREET_ADDRESS]" at bounding box center [715, 109] width 103 height 11
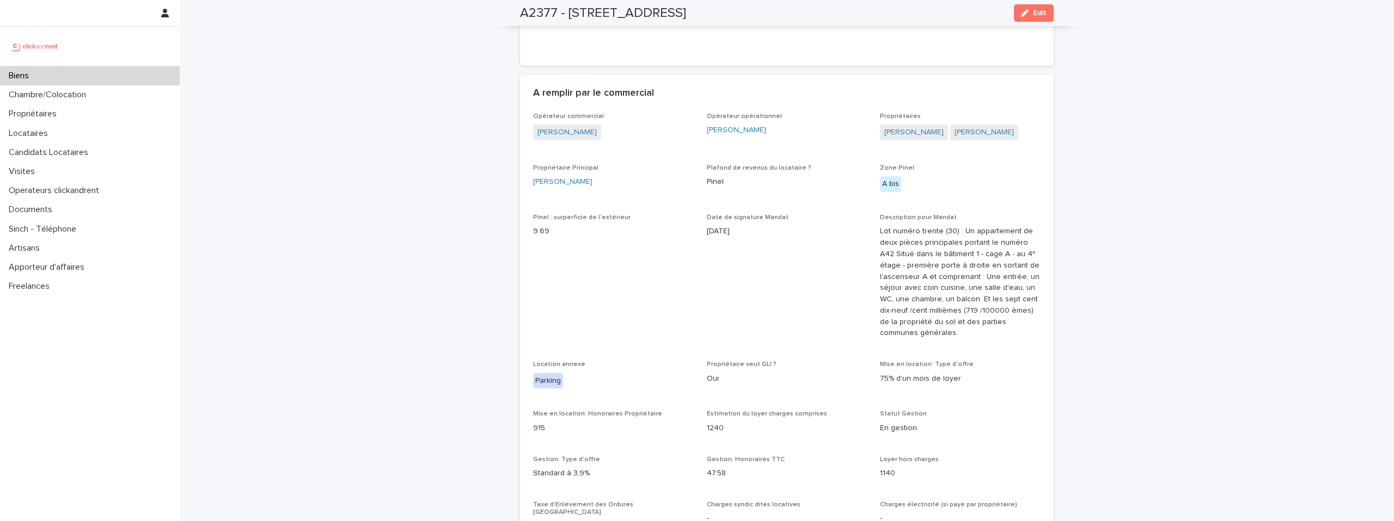
scroll to position [1173, 0]
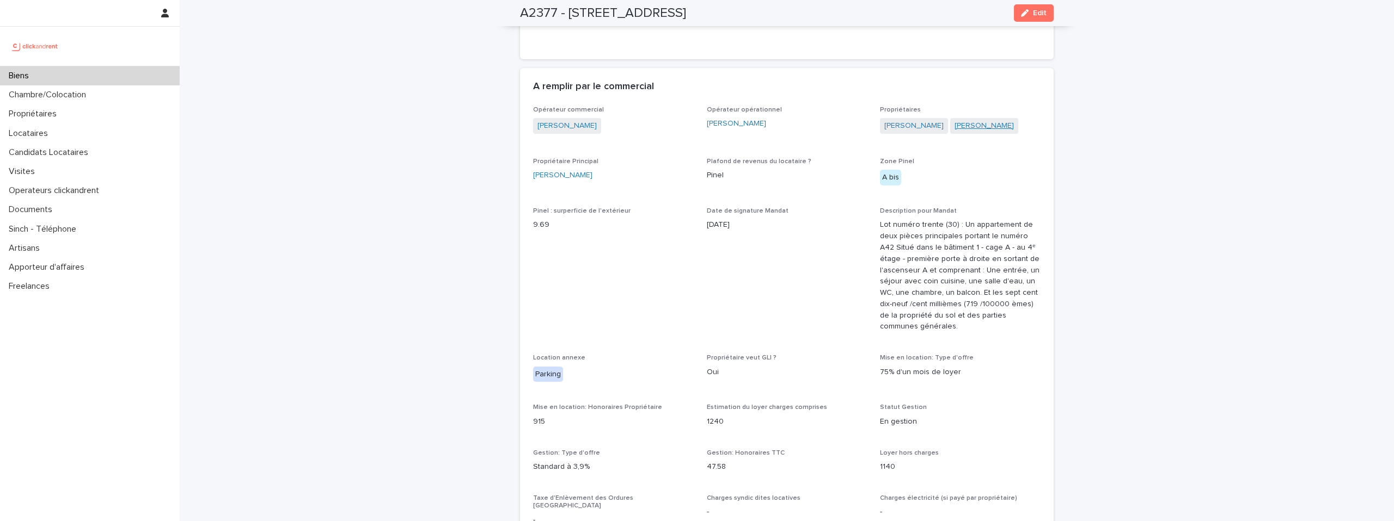
click at [997, 120] on link "[PERSON_NAME]" at bounding box center [983, 125] width 59 height 11
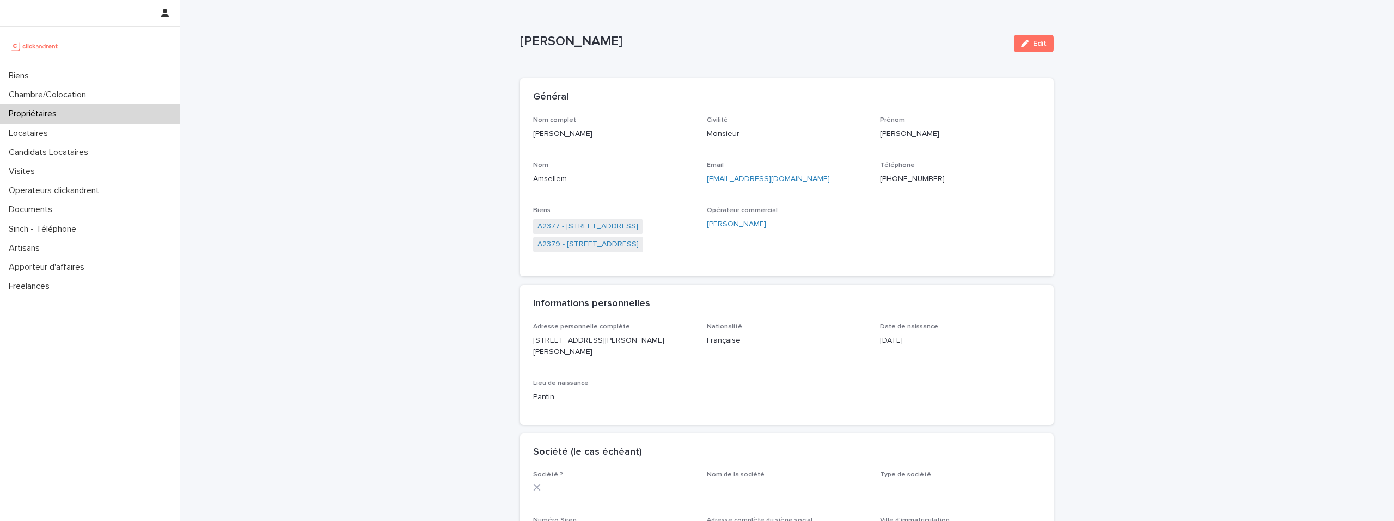
click at [885, 179] on p "[PHONE_NUMBER]" at bounding box center [960, 179] width 161 height 11
copy p "[PHONE_NUMBER]"
